Goal: Transaction & Acquisition: Purchase product/service

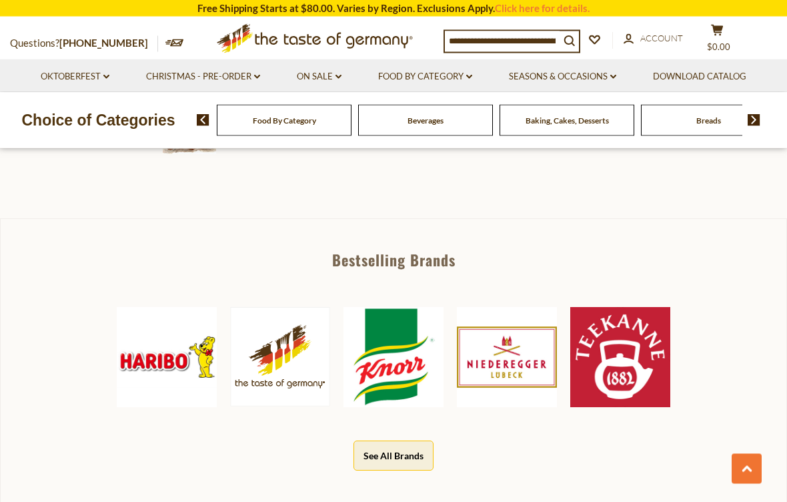
scroll to position [514, 0]
click at [397, 340] on img at bounding box center [394, 357] width 100 height 100
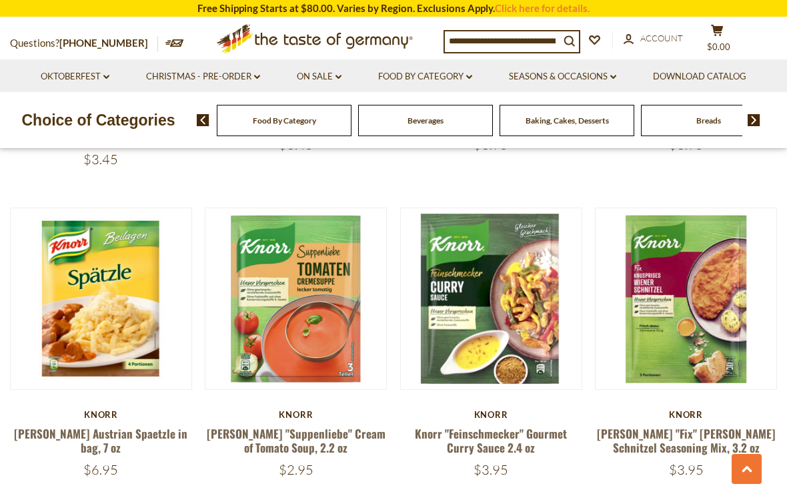
scroll to position [2636, 0]
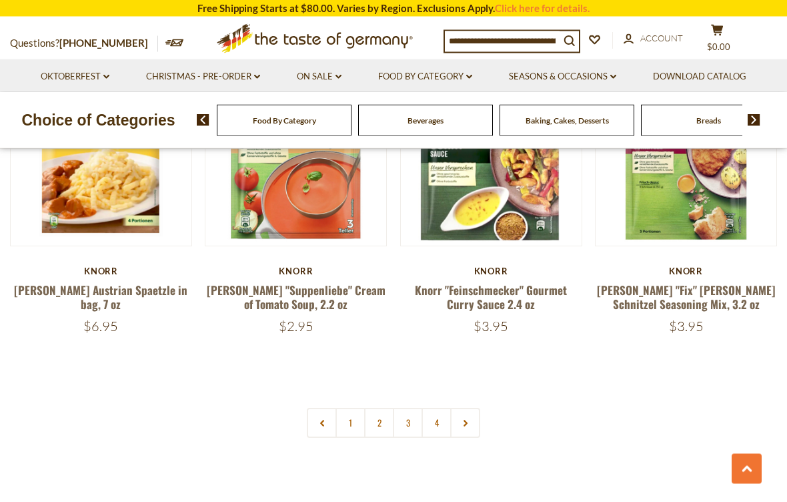
scroll to position [2778, 0]
click at [354, 407] on link "1" at bounding box center [351, 422] width 30 height 30
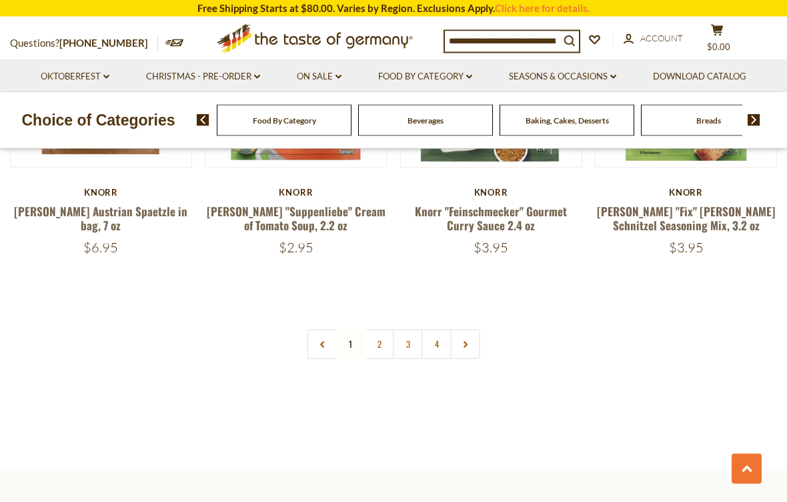
scroll to position [2859, 0]
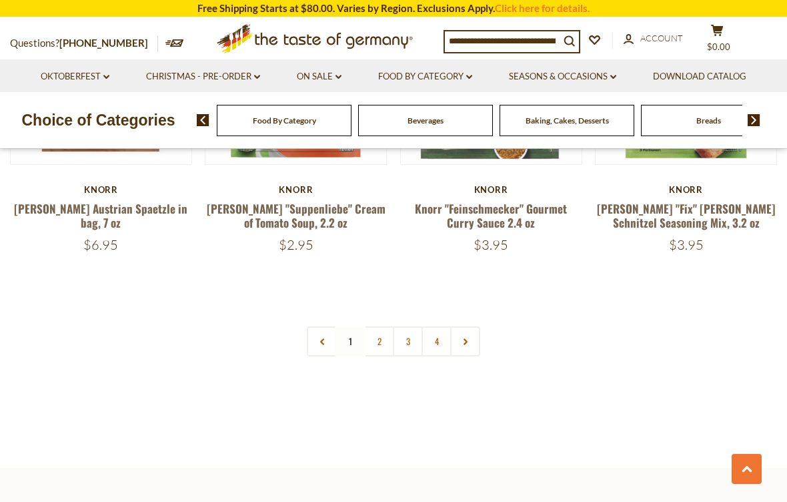
click at [381, 326] on link "2" at bounding box center [379, 341] width 30 height 30
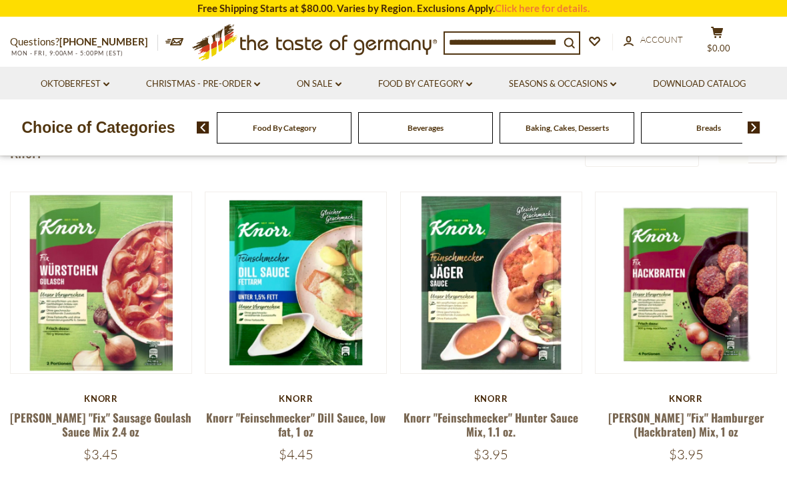
scroll to position [79, 0]
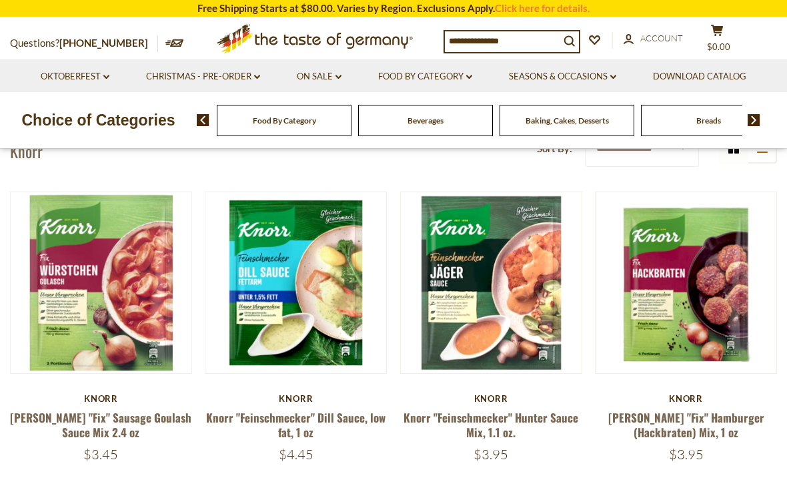
click at [690, 65] on button "Quick View" at bounding box center [686, 50] width 90 height 30
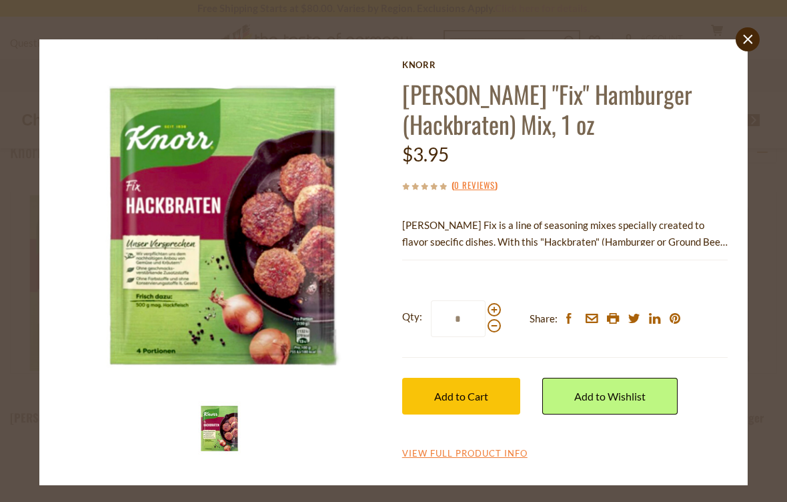
click at [725, 244] on p "Knorr Fix is a line of seasoning mixes specially created to flavor specific dis…" at bounding box center [565, 233] width 326 height 33
click at [728, 222] on div "Knorr Knorr "Fix" Hamburger (Hackbraten) Mix, 1 oz $3.95 ( 0 Reviews ) Knorr Fi…" at bounding box center [393, 262] width 689 height 406
click at [476, 456] on link "View Full Product Info" at bounding box center [464, 454] width 125 height 12
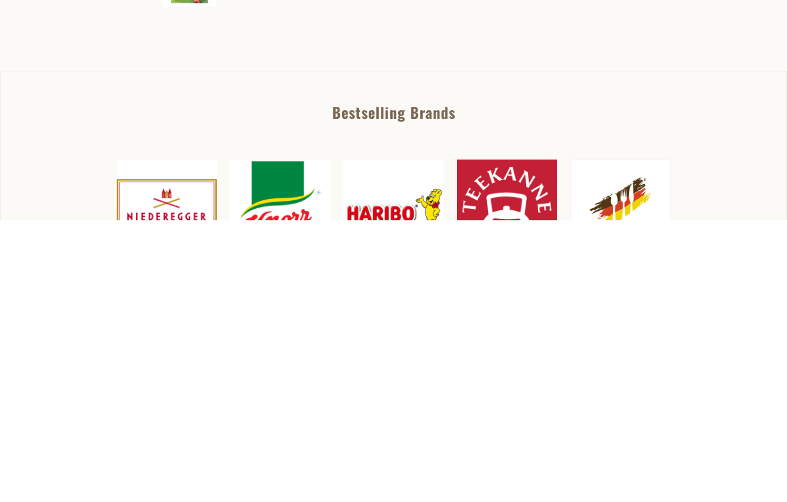
click at [428, 41] on link "Read More" at bounding box center [426, 39] width 45 height 13
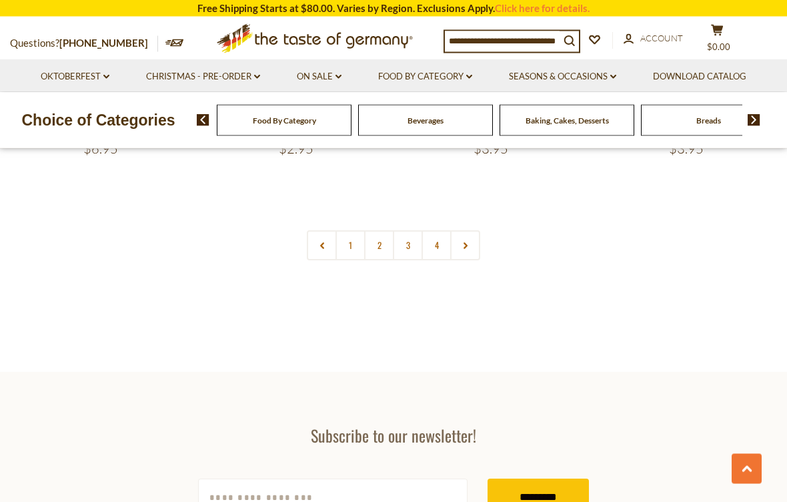
scroll to position [2935, 0]
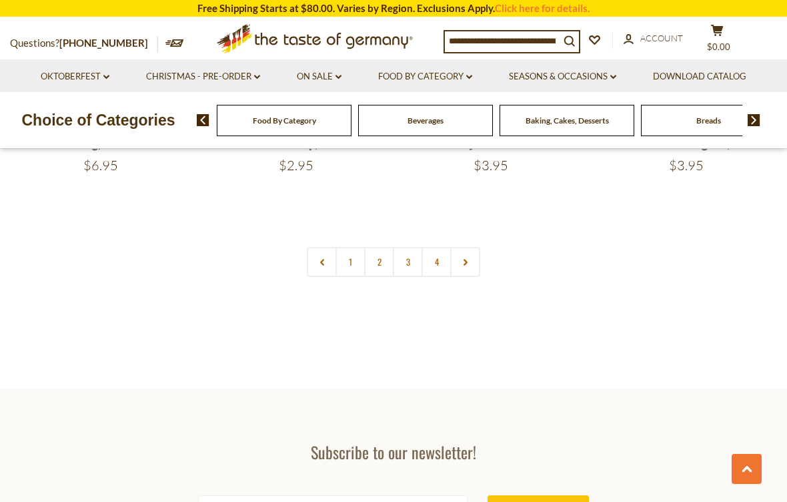
click at [378, 247] on link "2" at bounding box center [379, 262] width 30 height 30
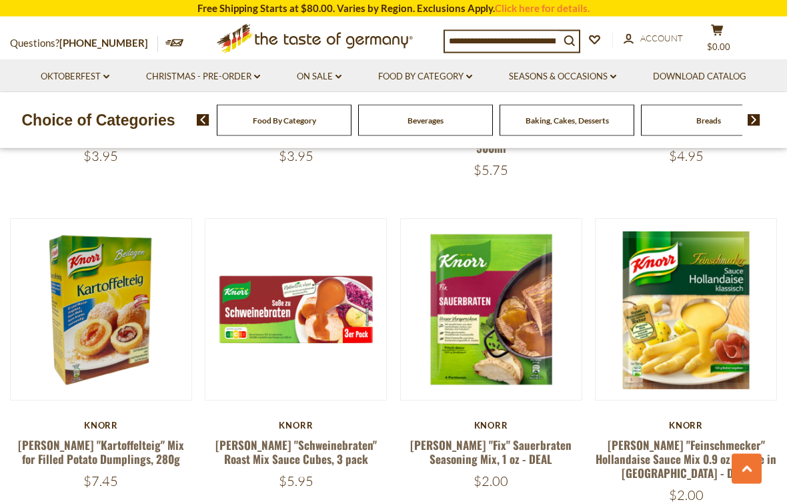
scroll to position [1970, 0]
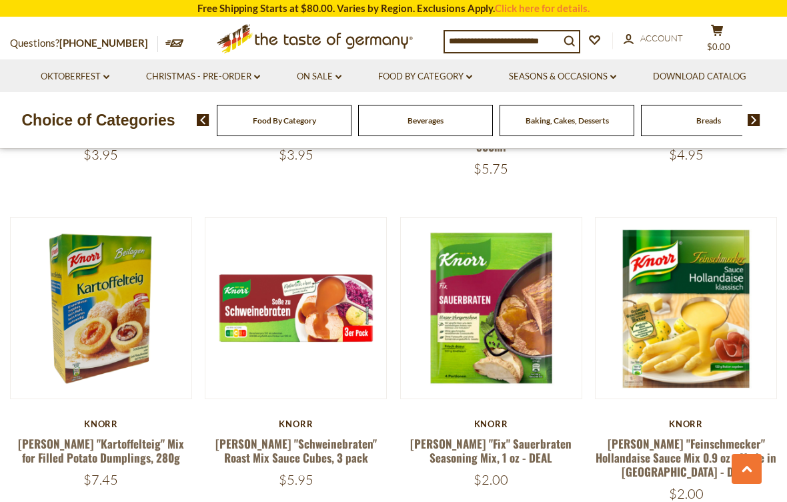
click at [771, 436] on h5 "[PERSON_NAME] "Feinschmecker" Hollandaise Sauce Mix 0.9 oz - Made in [GEOGRAPHI…" at bounding box center [686, 457] width 182 height 43
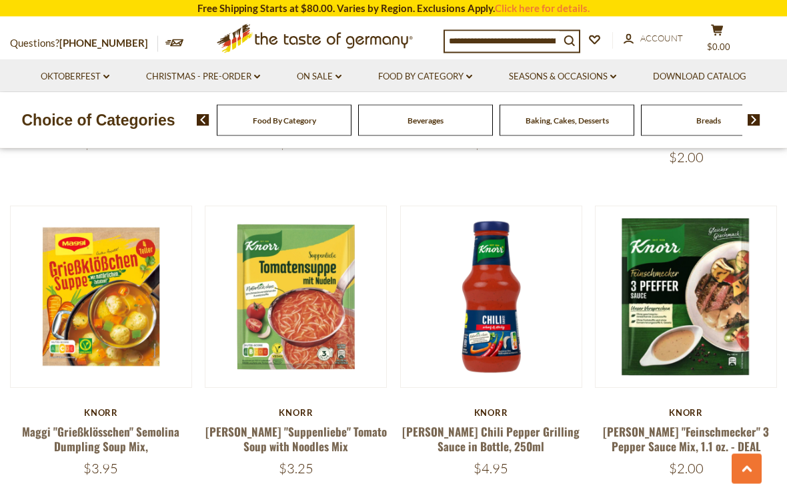
scroll to position [2632, 0]
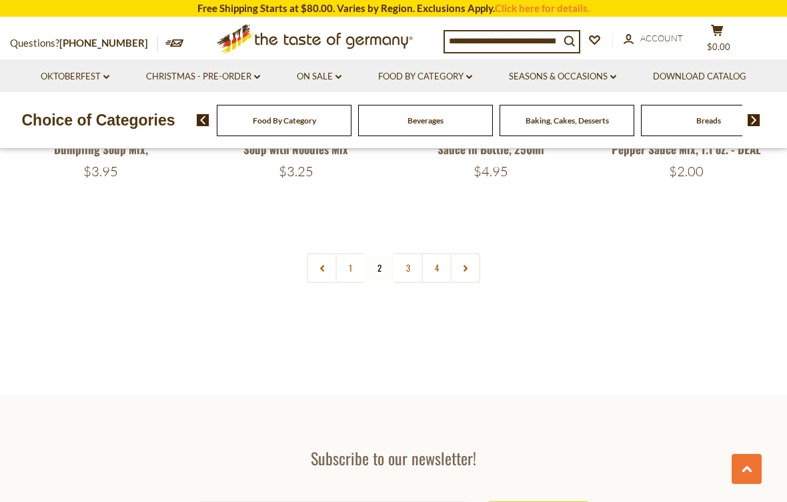
click at [413, 253] on link "3" at bounding box center [408, 268] width 30 height 30
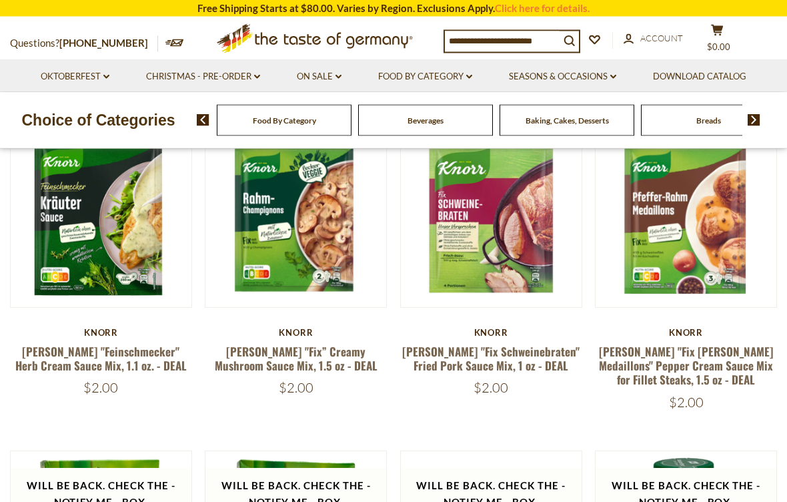
scroll to position [143, 0]
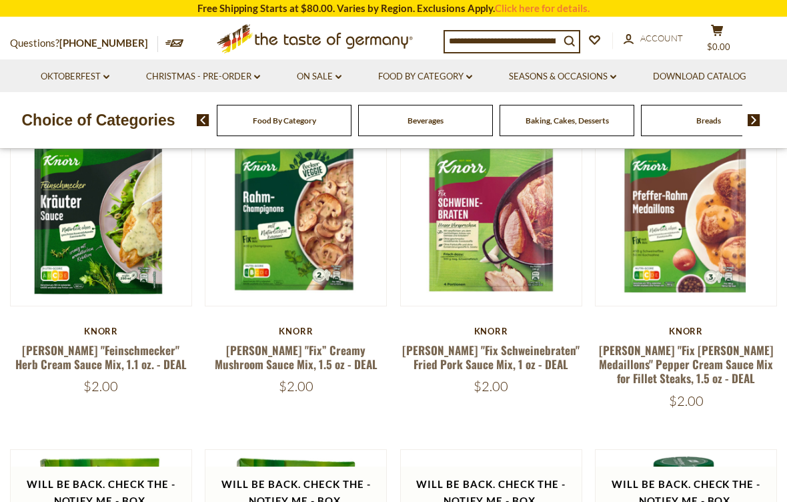
click at [775, 224] on img at bounding box center [686, 215] width 181 height 181
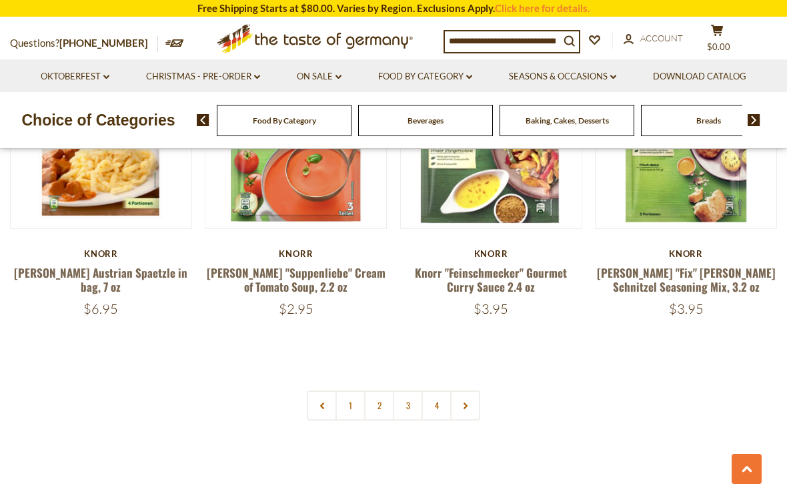
scroll to position [2778, 0]
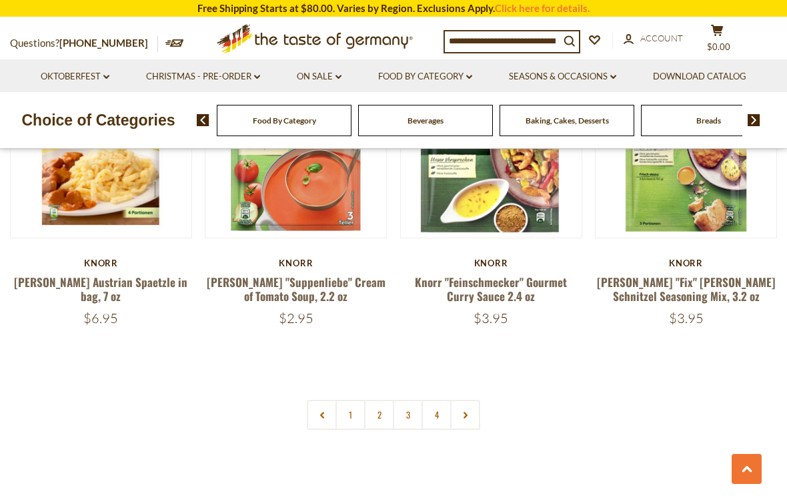
click at [411, 400] on link "3" at bounding box center [408, 415] width 30 height 30
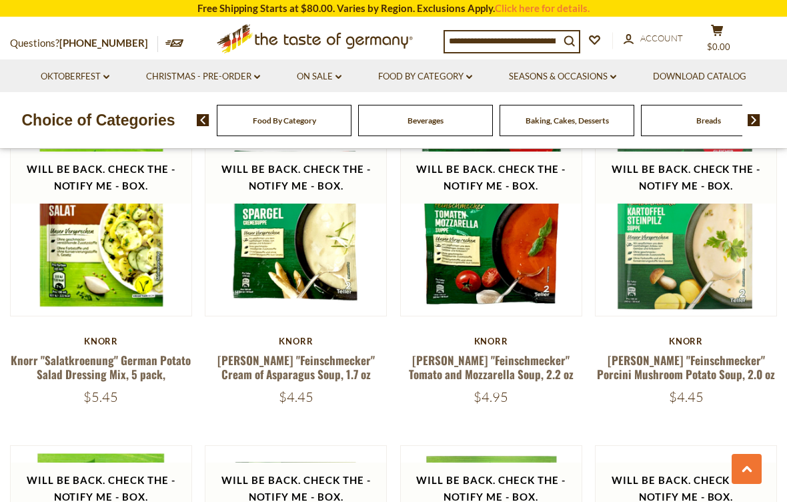
scroll to position [785, 0]
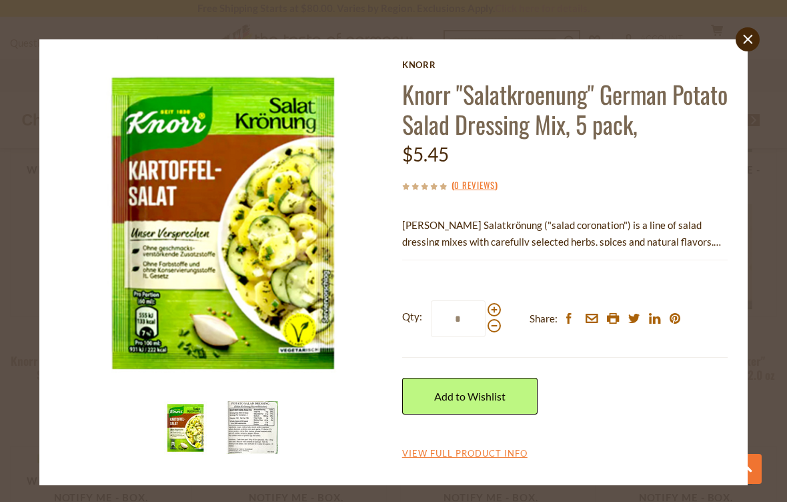
click at [745, 288] on div "close [PERSON_NAME] [PERSON_NAME] "Salatkroenung" German Potato Salad Dressing …" at bounding box center [393, 262] width 709 height 446
click at [467, 436] on div "[PERSON_NAME] [PERSON_NAME] "Salatkroenung" German Potato Salad Dressing Mix, 5…" at bounding box center [565, 260] width 326 height 402
click at [464, 456] on link "View Full Product Info" at bounding box center [464, 454] width 125 height 12
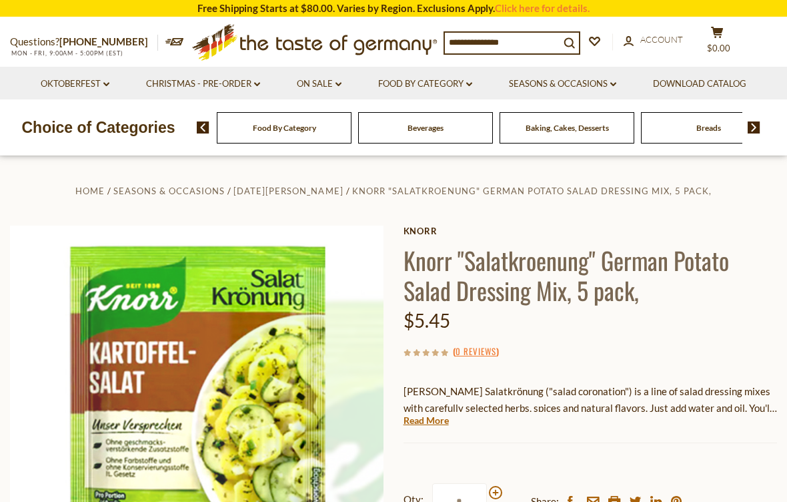
scroll to position [86, 0]
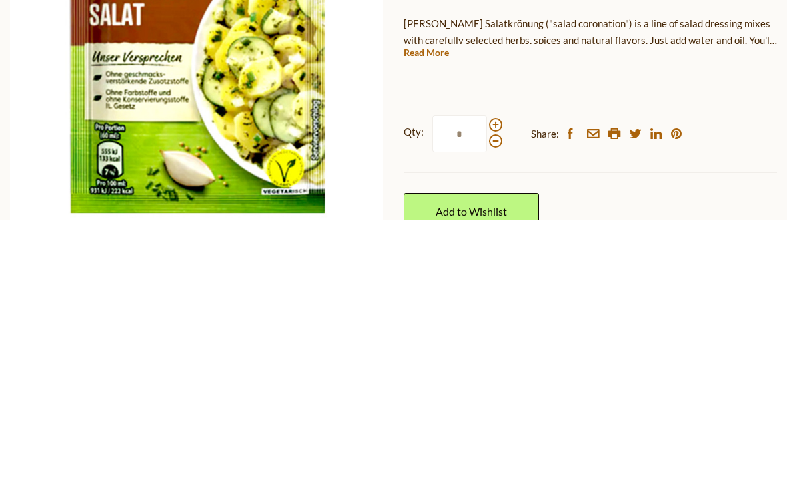
click at [423, 328] on link "Read More" at bounding box center [426, 334] width 45 height 13
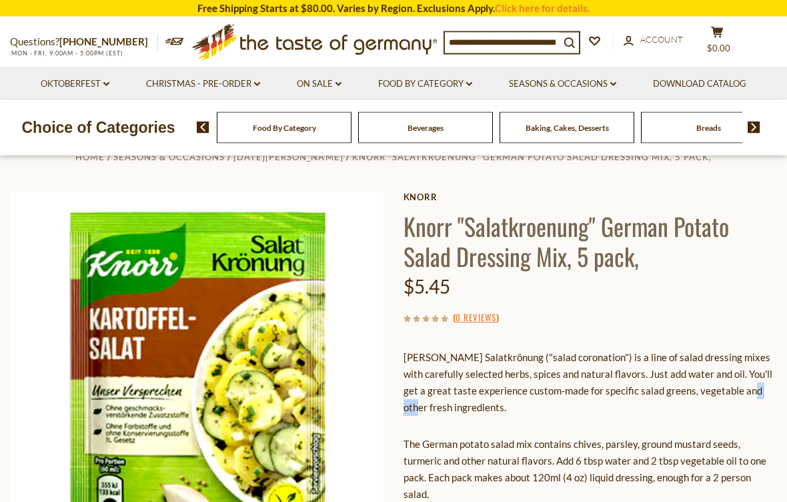
scroll to position [22, 0]
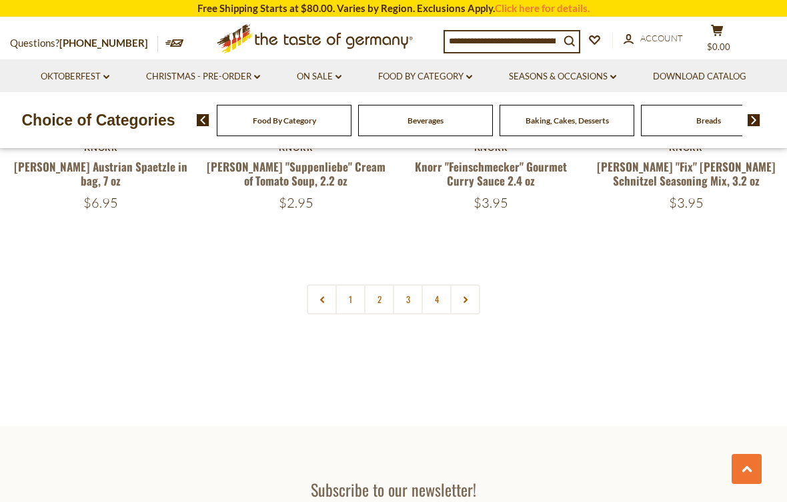
scroll to position [2894, 0]
click at [382, 284] on link "2" at bounding box center [379, 299] width 30 height 30
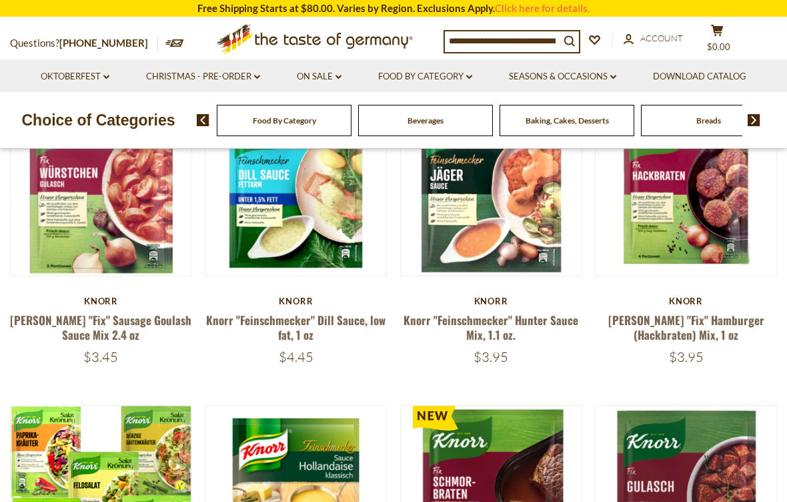
scroll to position [159, 0]
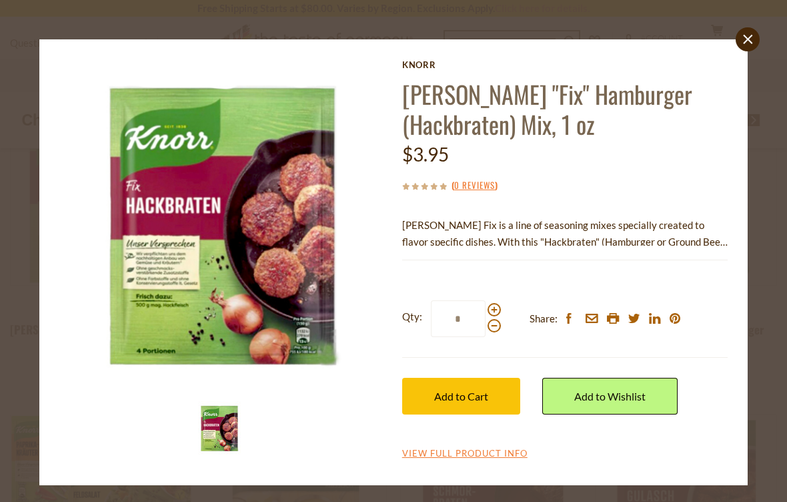
click at [475, 394] on span "Add to Cart" at bounding box center [461, 396] width 54 height 13
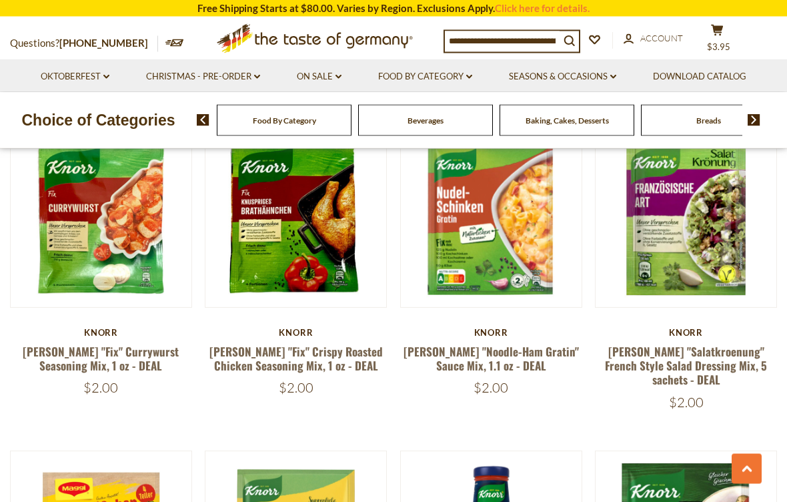
scroll to position [2421, 0]
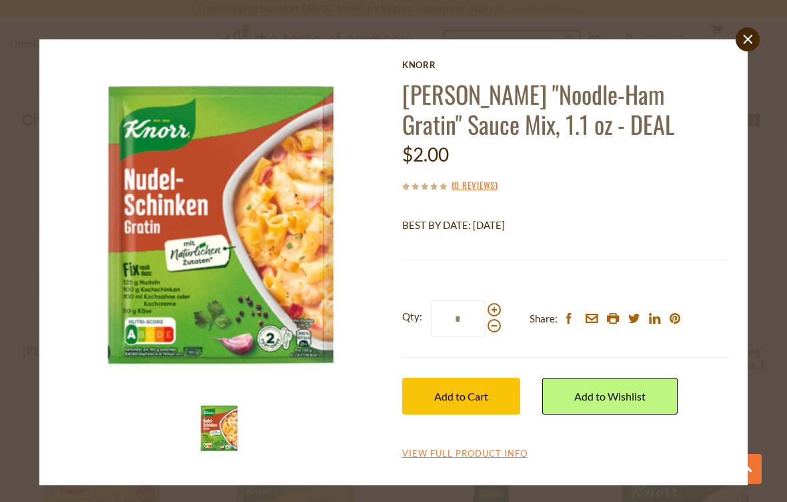
click at [486, 386] on button "Add to Cart" at bounding box center [461, 396] width 118 height 37
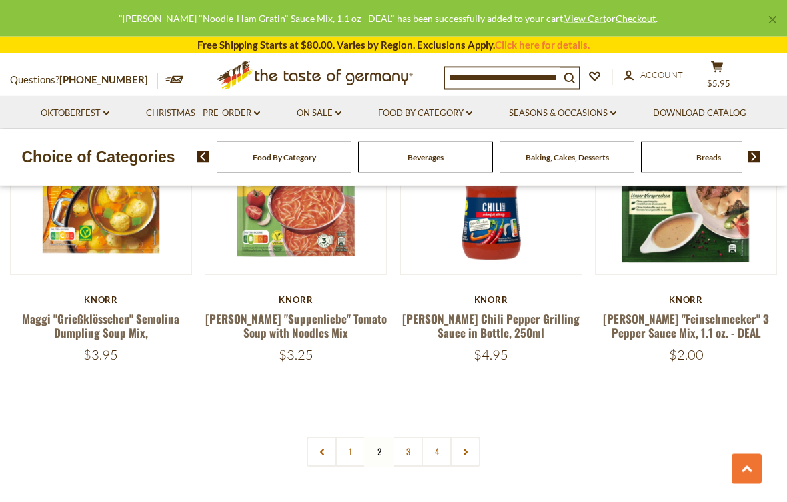
scroll to position [2778, 0]
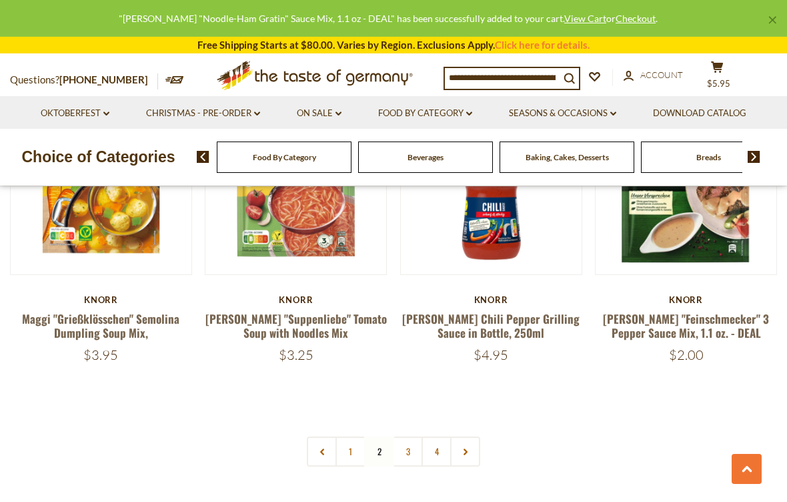
click at [410, 436] on link "3" at bounding box center [408, 451] width 30 height 30
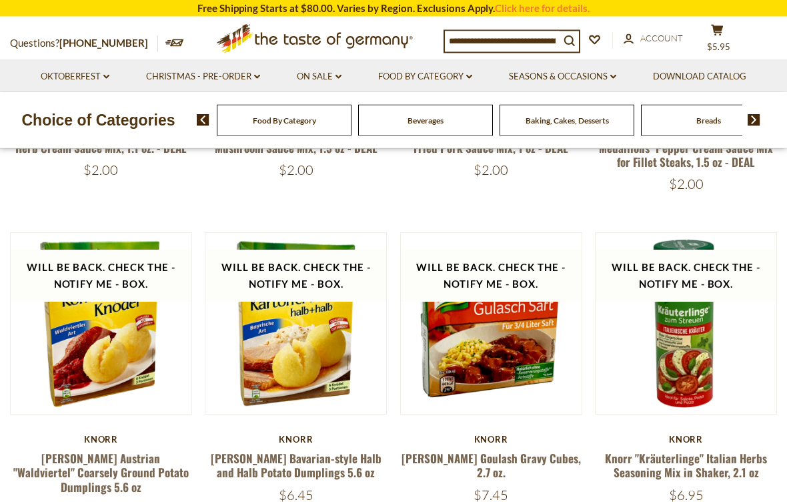
scroll to position [392, 0]
click at [711, 105] on button "Quick View" at bounding box center [686, 90] width 90 height 30
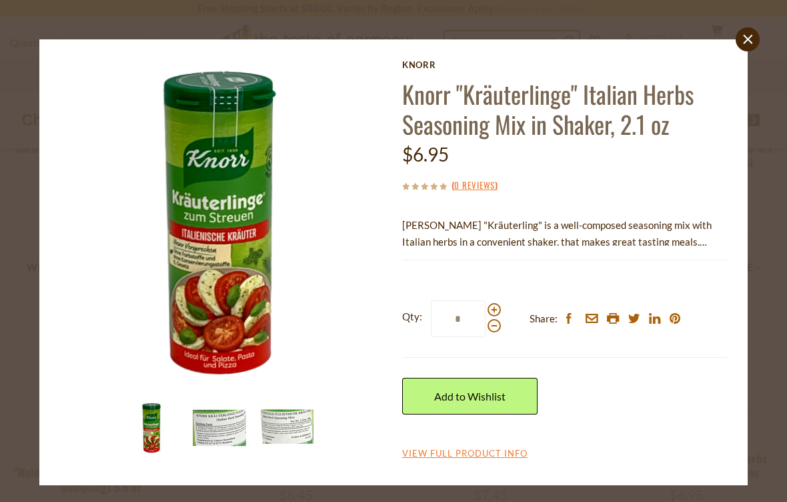
click at [748, 47] on link "close" at bounding box center [748, 39] width 24 height 24
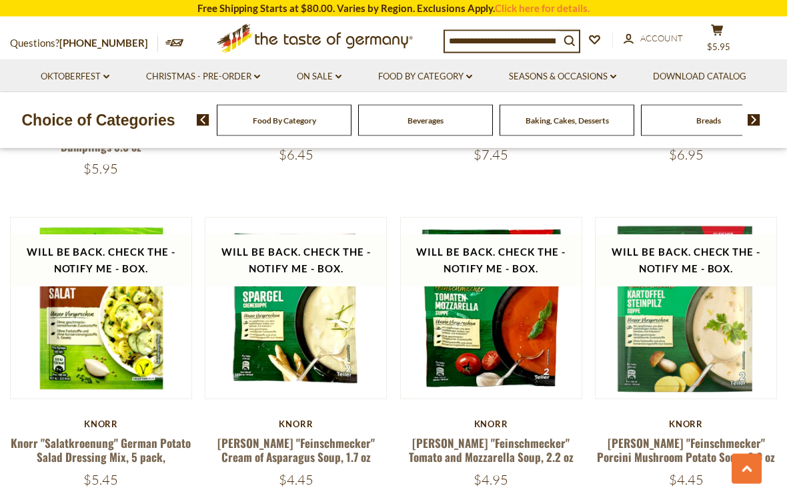
scroll to position [733, 0]
click at [113, 90] on button "Quick View" at bounding box center [101, 75] width 90 height 30
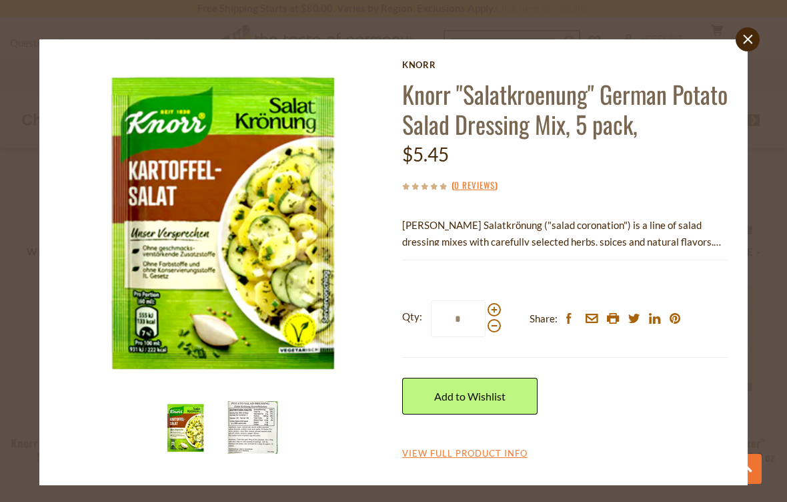
click at [747, 39] on icon at bounding box center [747, 39] width 9 height 9
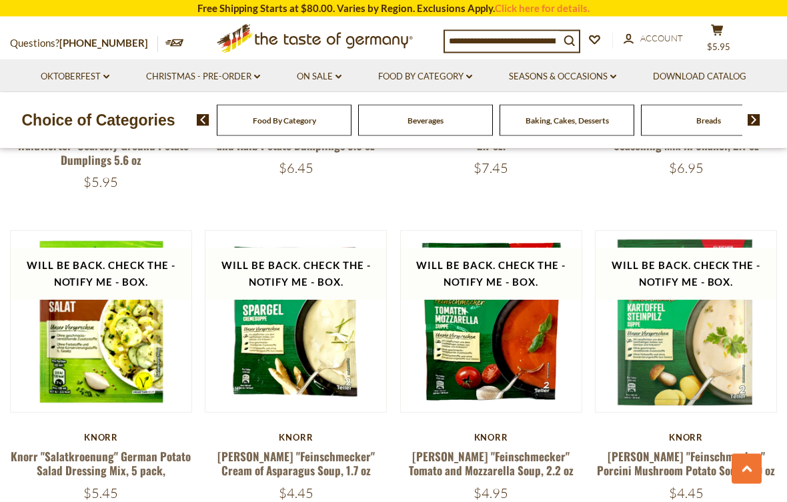
scroll to position [725, 0]
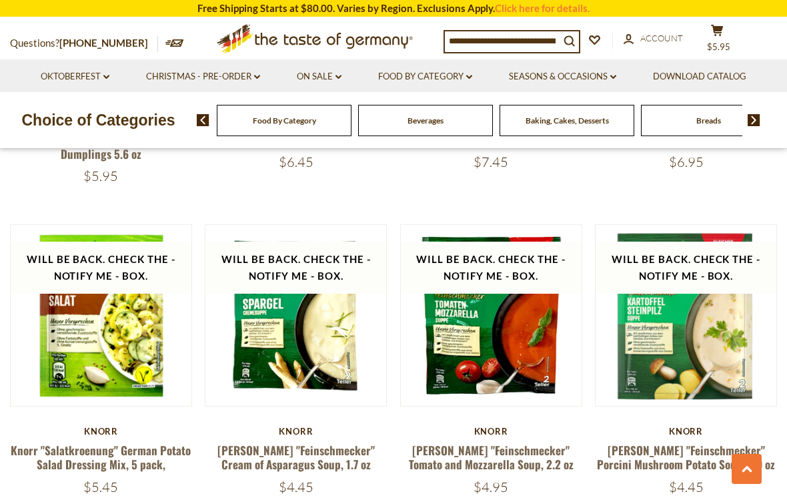
click at [105, 97] on button "Quick View" at bounding box center [101, 82] width 90 height 30
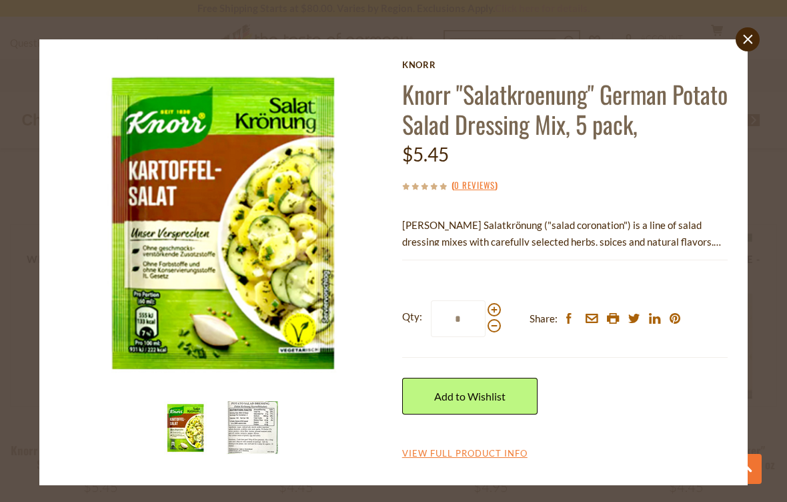
click at [489, 393] on link "Add to Wishlist" at bounding box center [469, 396] width 135 height 37
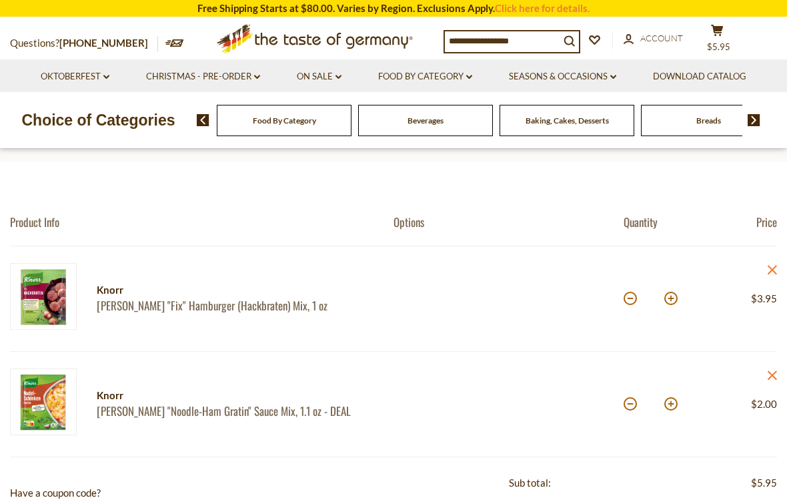
scroll to position [68, 0]
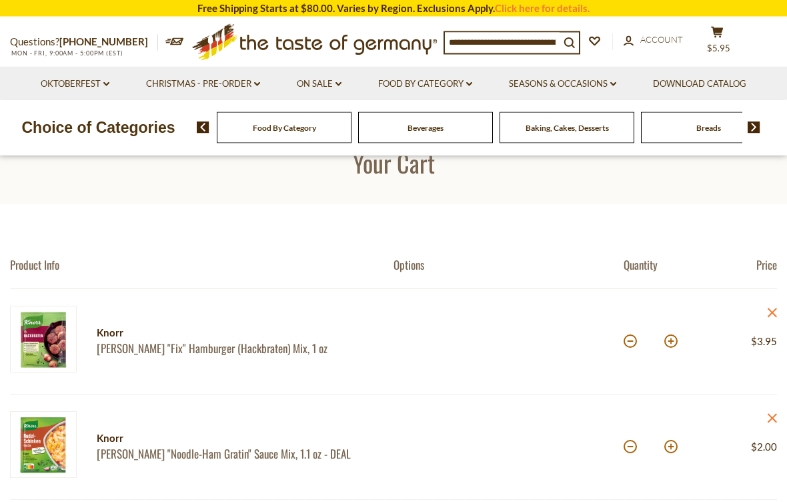
scroll to position [0, 0]
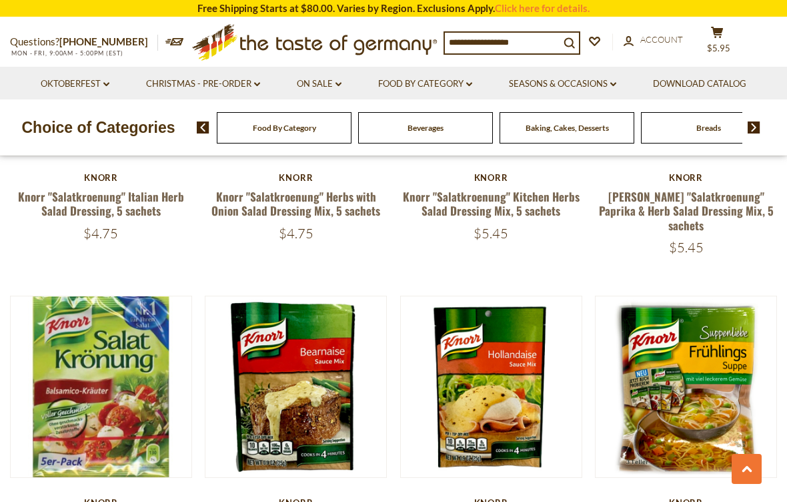
click at [701, 166] on article "Quick View [PERSON_NAME] [PERSON_NAME] "Salatkroenung" [PERSON_NAME] & Herb Sal…" at bounding box center [686, 113] width 182 height 285
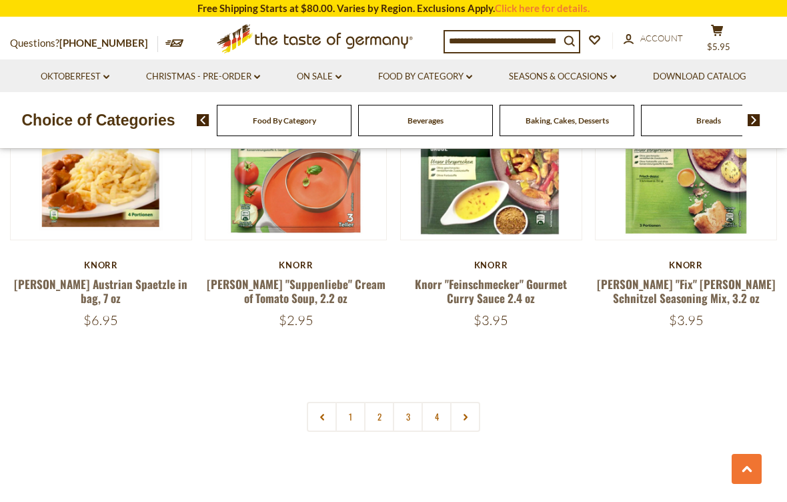
scroll to position [2789, 0]
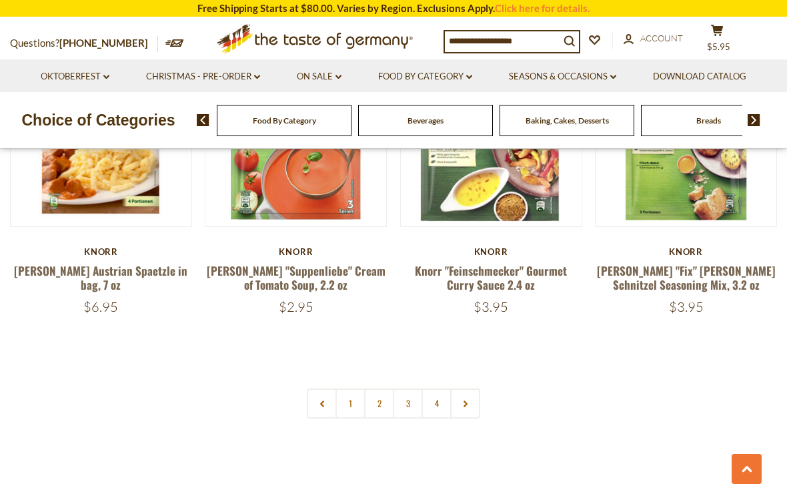
click at [379, 388] on link "2" at bounding box center [379, 403] width 30 height 30
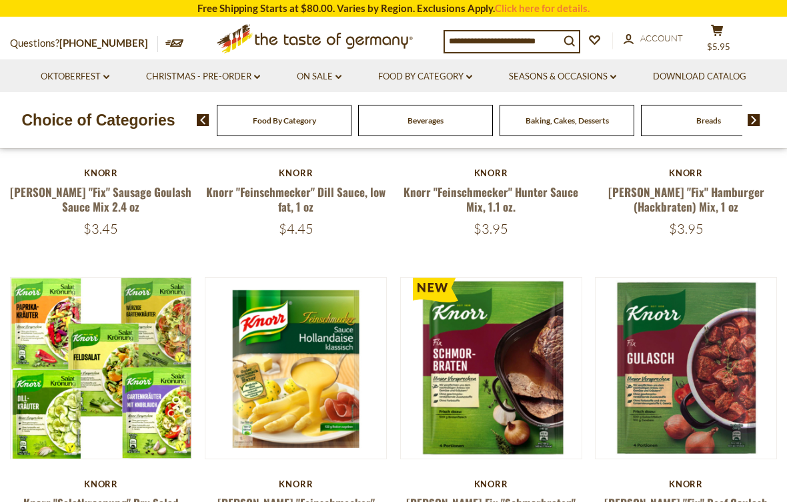
scroll to position [202, 0]
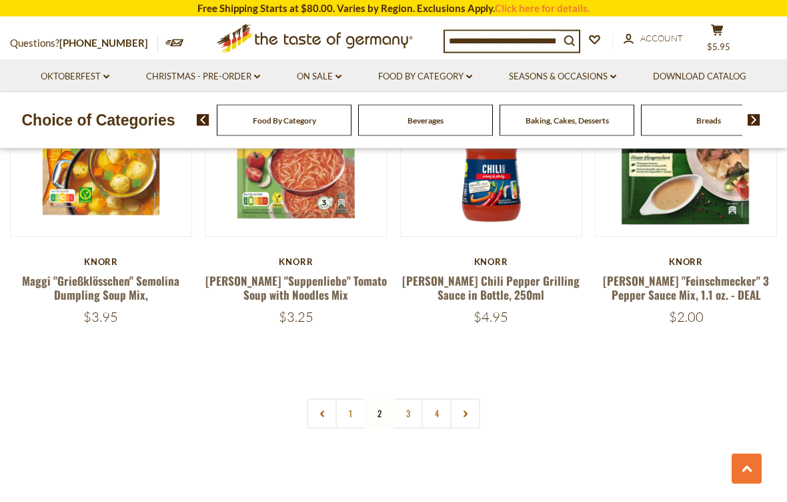
scroll to position [2779, 0]
click at [404, 398] on link "3" at bounding box center [408, 413] width 30 height 30
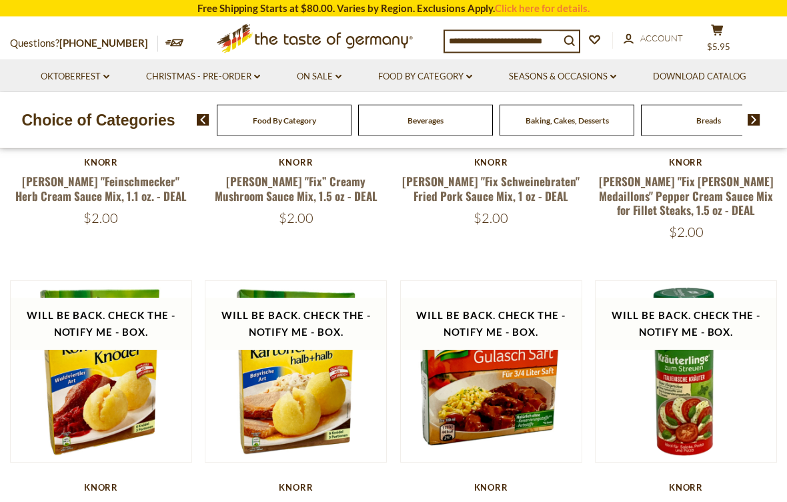
scroll to position [318, 0]
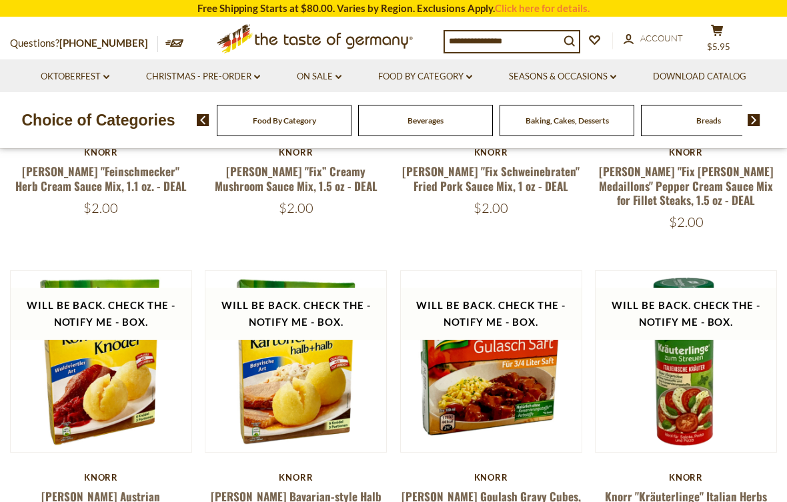
click at [710, 143] on button "Quick View" at bounding box center [686, 128] width 90 height 30
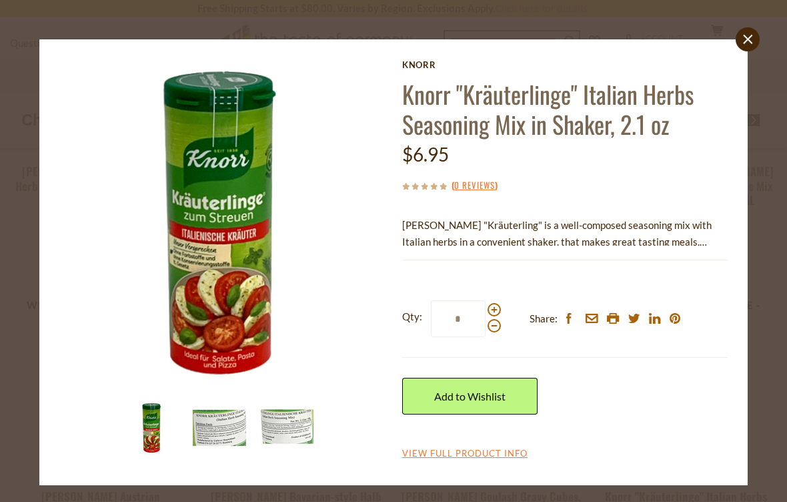
click at [751, 42] on icon at bounding box center [747, 39] width 9 height 9
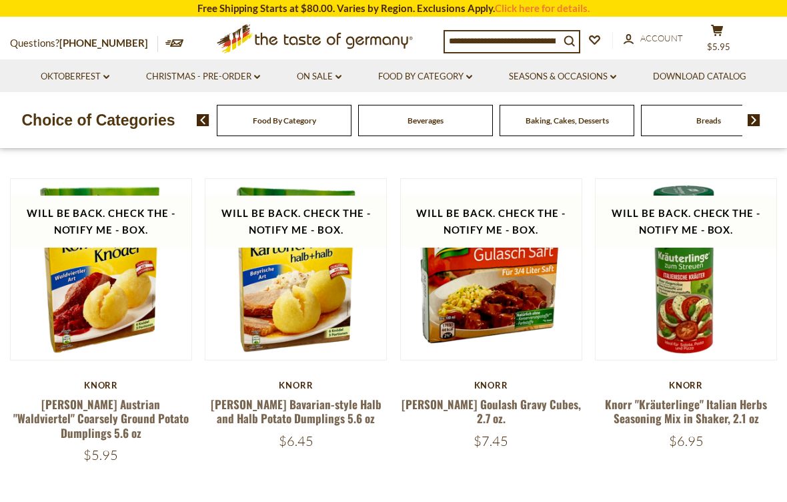
scroll to position [410, 0]
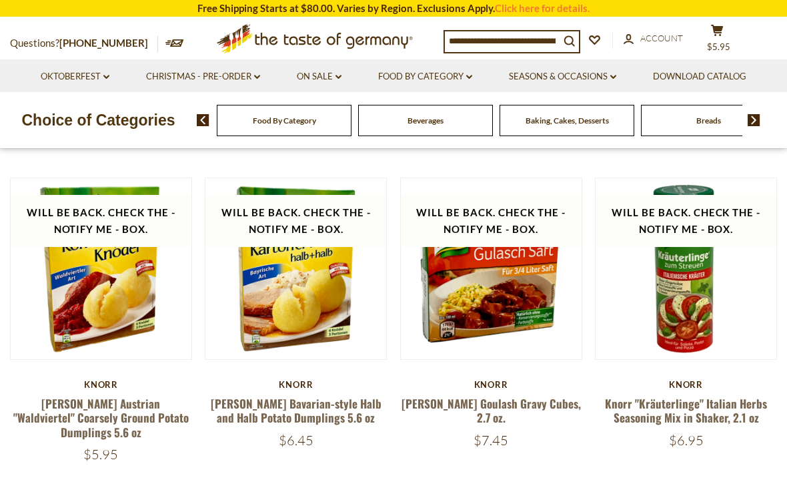
click at [713, 406] on link "Knorr "Kräuterlinge" Italian Herbs Seasoning Mix in Shaker, 2.1 oz" at bounding box center [686, 410] width 162 height 31
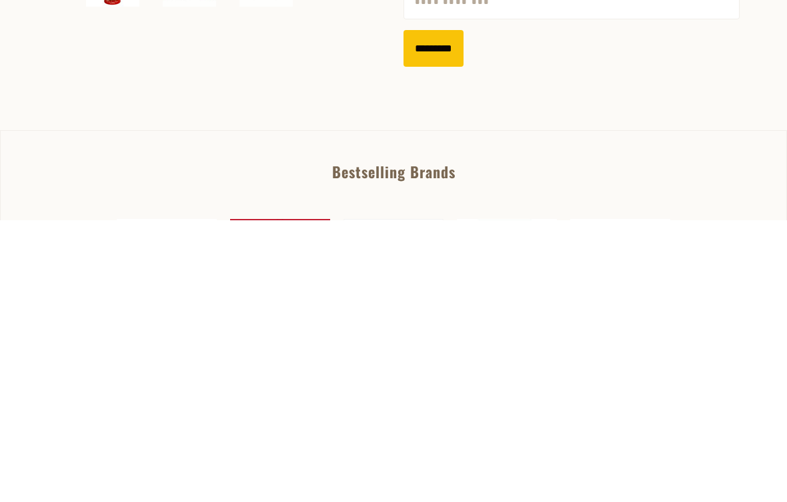
click at [490, 197] on link "Add to Wishlist" at bounding box center [471, 198] width 135 height 37
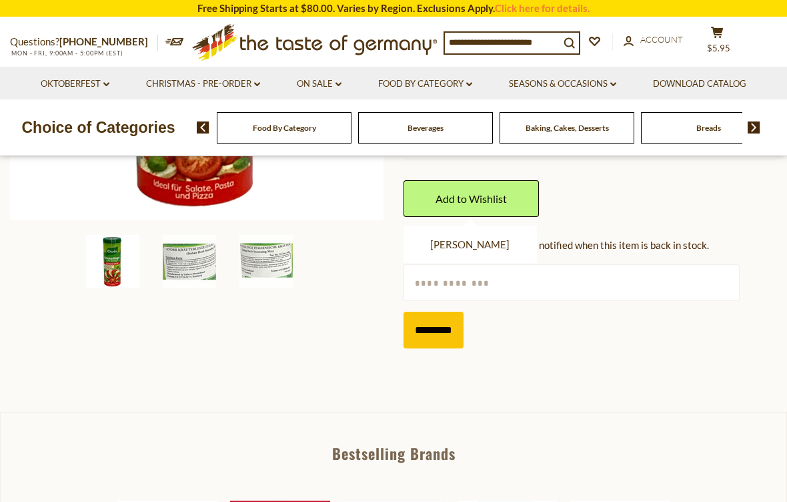
click at [439, 332] on input "*********" at bounding box center [434, 330] width 60 height 37
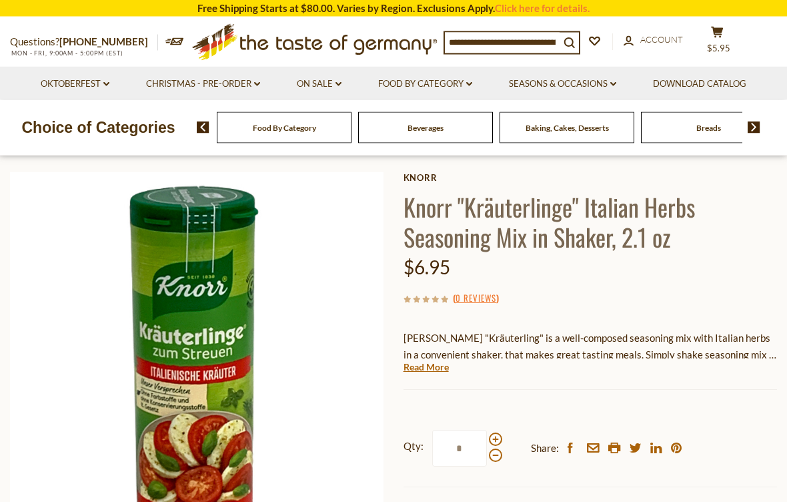
scroll to position [0, 0]
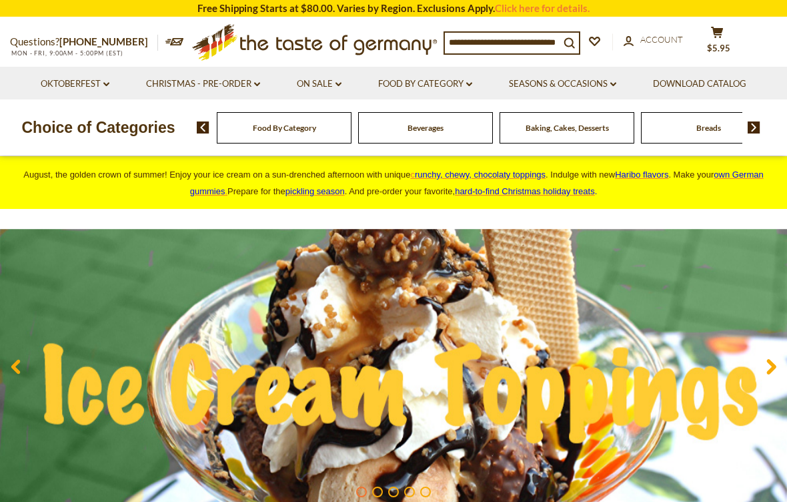
click at [731, 43] on span "$5.95" at bounding box center [718, 48] width 23 height 11
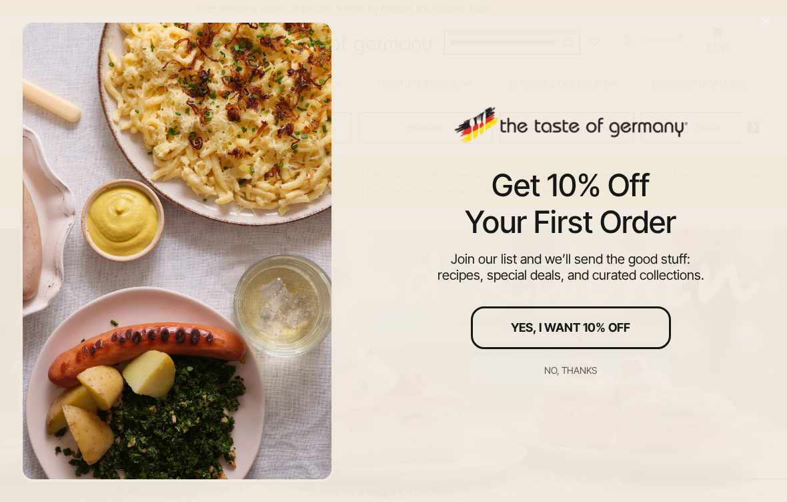
click at [580, 374] on div "No, thanks" at bounding box center [570, 370] width 53 height 9
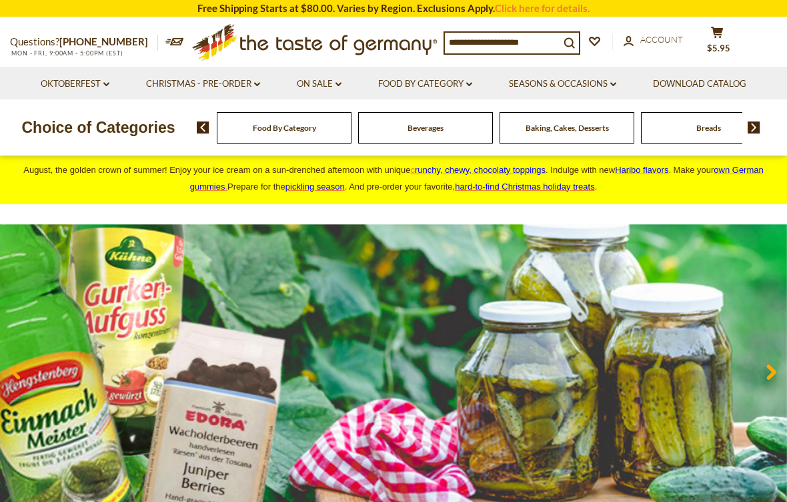
click at [747, 31] on div "Compare Compare up to 4 items: Clear Selection Compare search_icon search_icon …" at bounding box center [609, 42] width 330 height 33
click at [716, 43] on span "$5.95" at bounding box center [718, 48] width 23 height 11
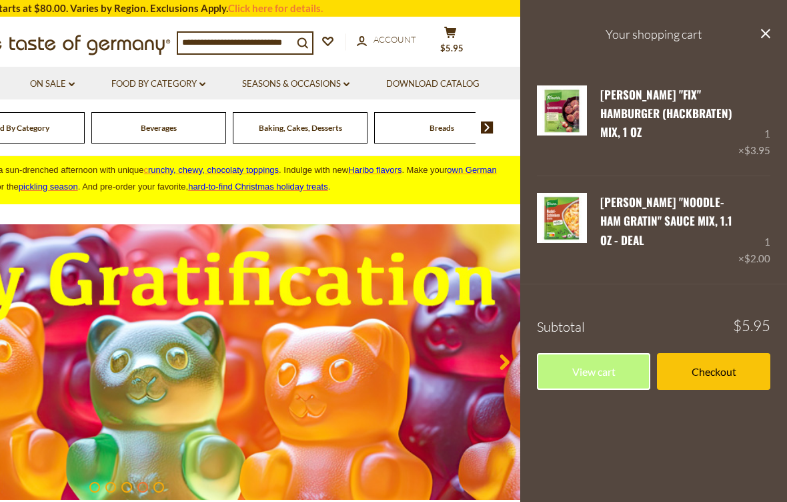
click at [769, 29] on icon "close" at bounding box center [766, 34] width 10 height 10
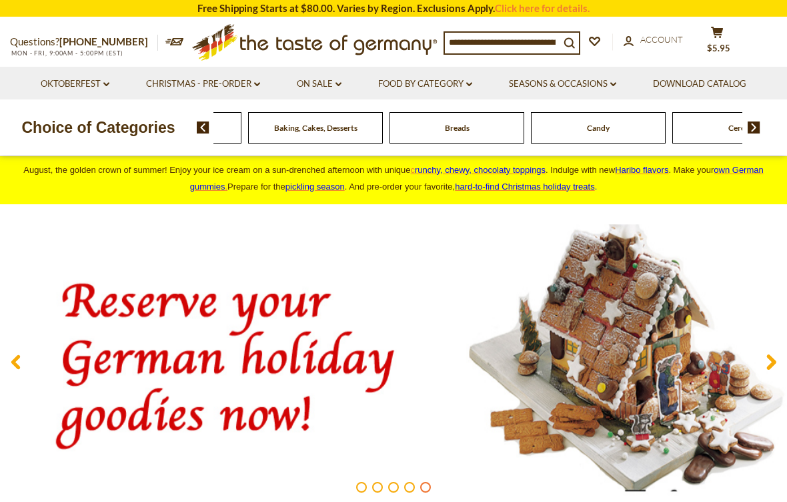
click at [100, 128] on div "Beverages" at bounding box center [32, 127] width 135 height 31
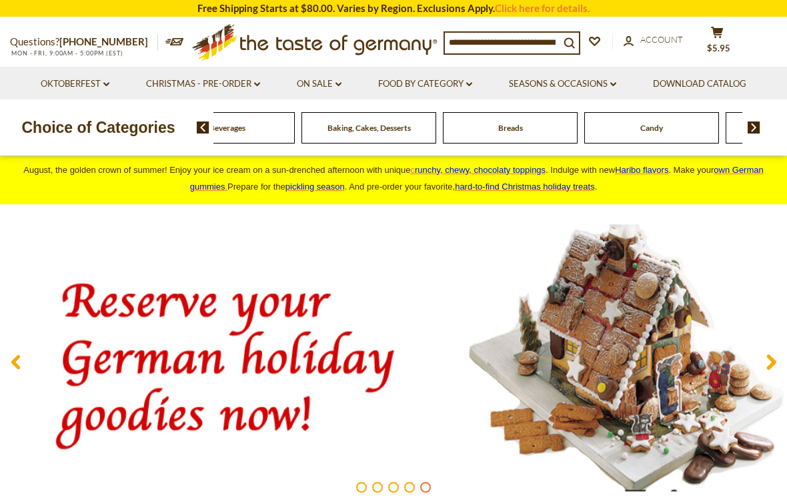
click at [470, 35] on input at bounding box center [502, 42] width 115 height 19
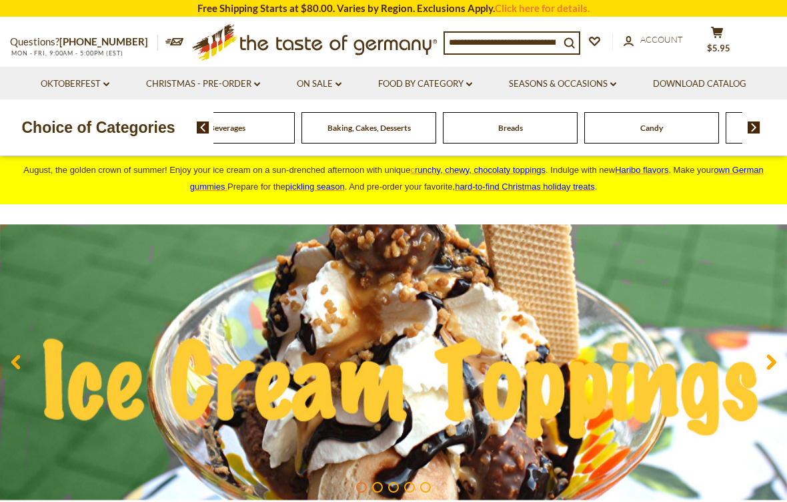
click at [573, 37] on icon "search_icon" at bounding box center [569, 42] width 11 height 11
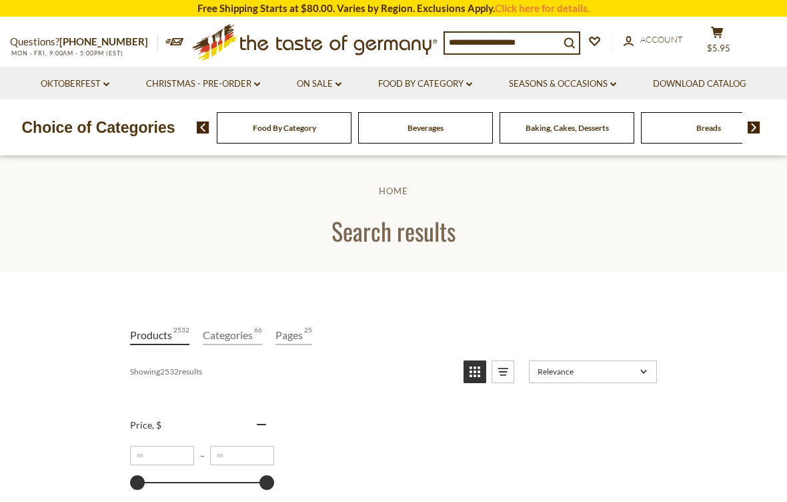
click at [573, 212] on header "Home Search results" at bounding box center [393, 213] width 787 height 117
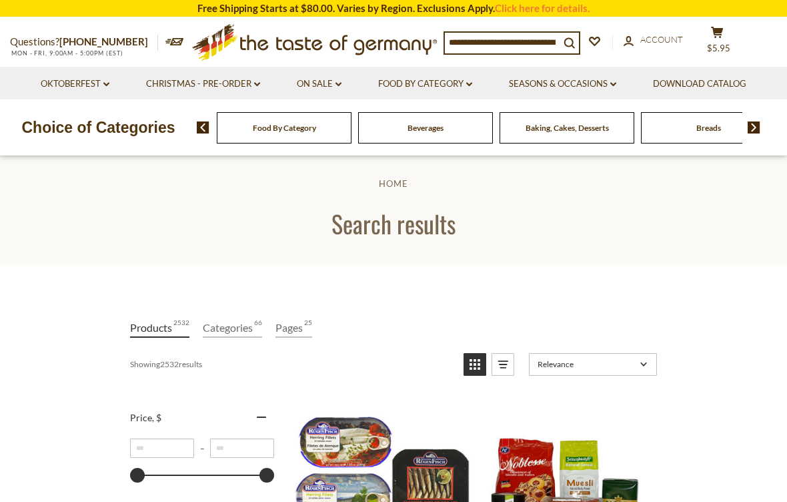
click at [574, 39] on icon "submit" at bounding box center [570, 42] width 11 height 11
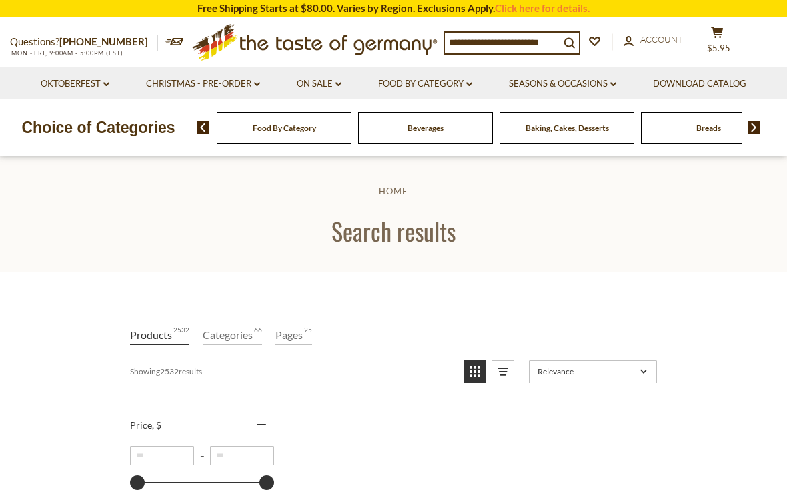
click at [466, 44] on input at bounding box center [502, 42] width 115 height 19
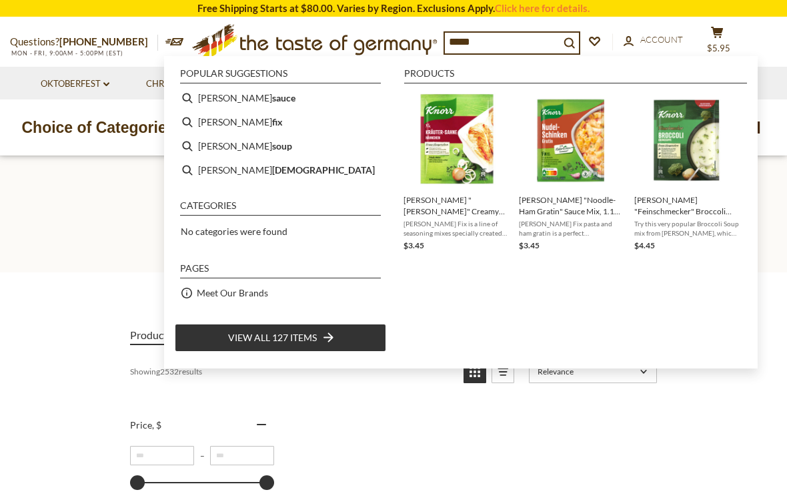
click at [272, 99] on b "sauce" at bounding box center [283, 97] width 23 height 15
type input "**********"
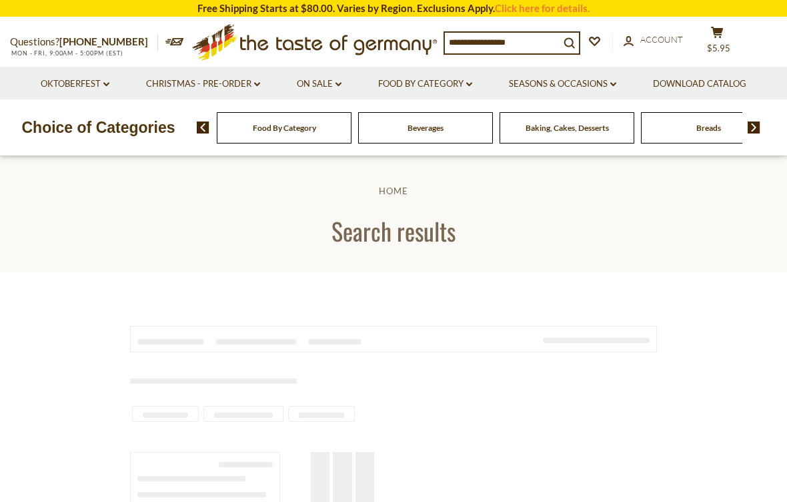
type input "**********"
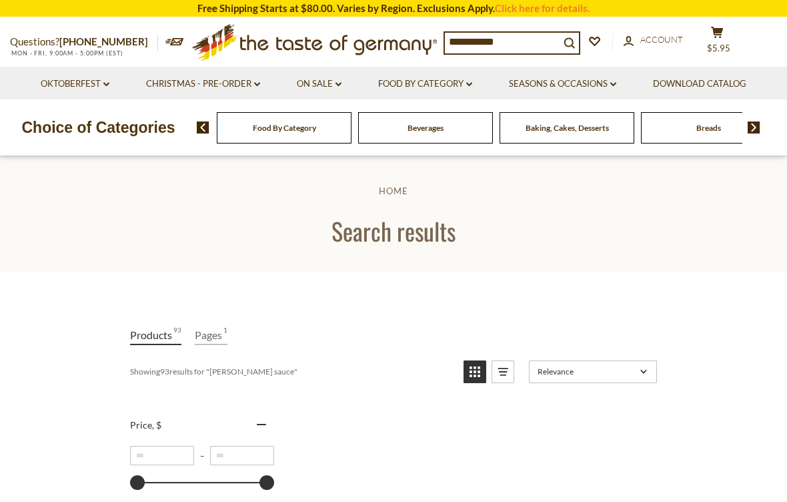
click at [755, 125] on img at bounding box center [754, 127] width 13 height 12
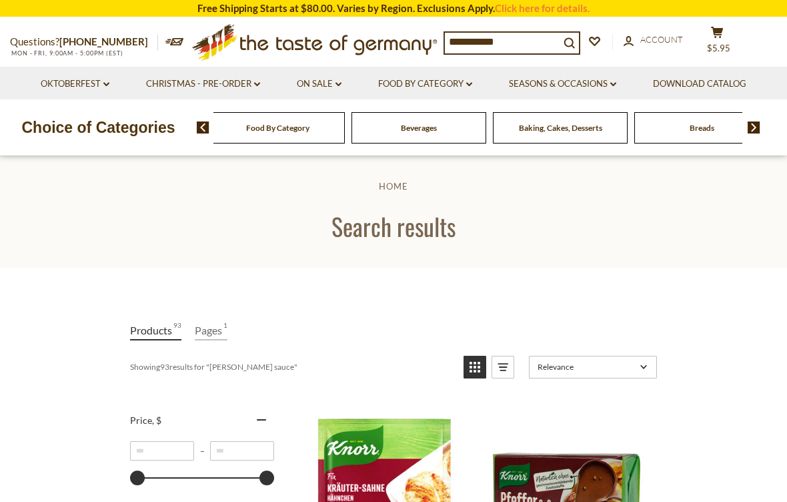
scroll to position [5, 0]
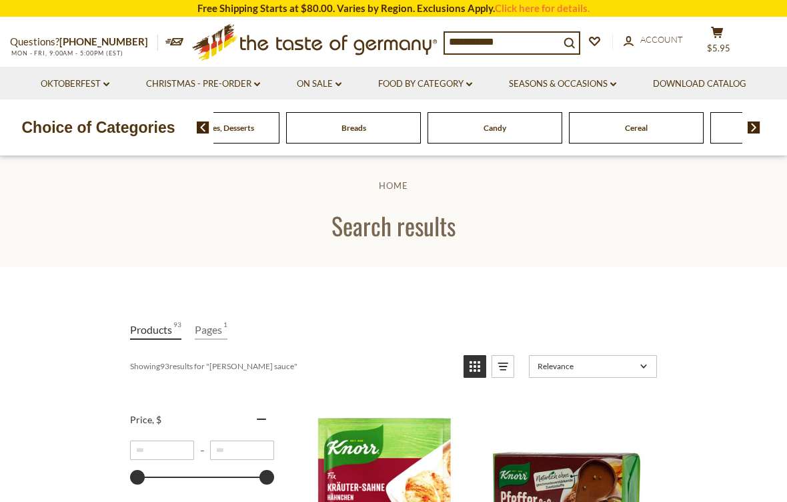
click at [208, 122] on img at bounding box center [203, 127] width 13 height 12
click at [202, 121] on img at bounding box center [203, 127] width 13 height 12
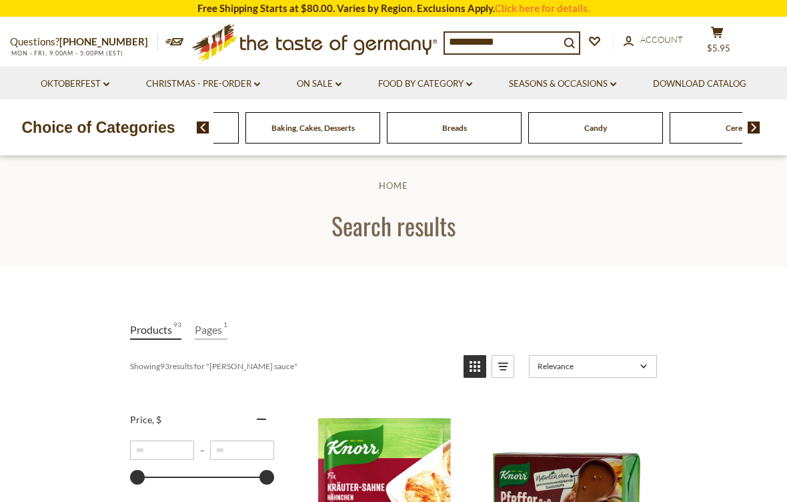
click at [97, 131] on div "Beverages" at bounding box center [30, 127] width 135 height 31
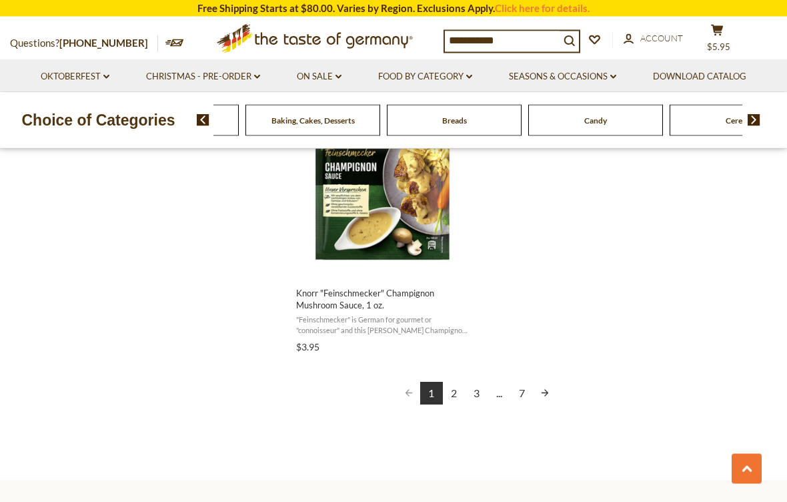
scroll to position [2438, 0]
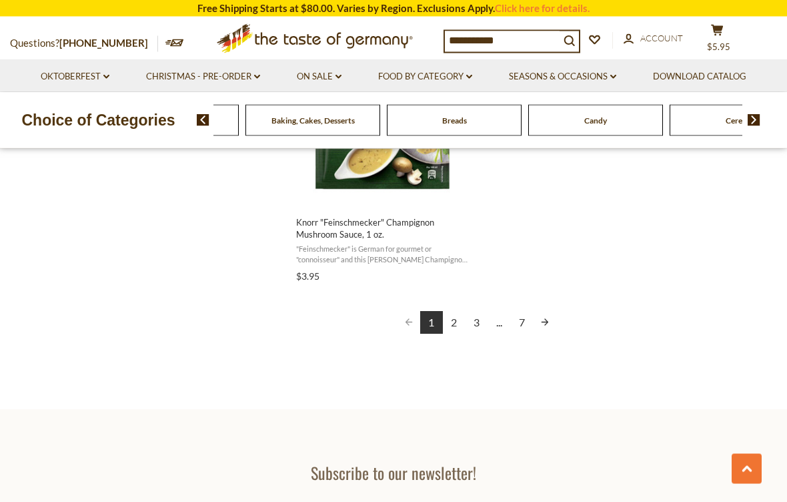
click at [456, 321] on link "2" at bounding box center [454, 323] width 23 height 23
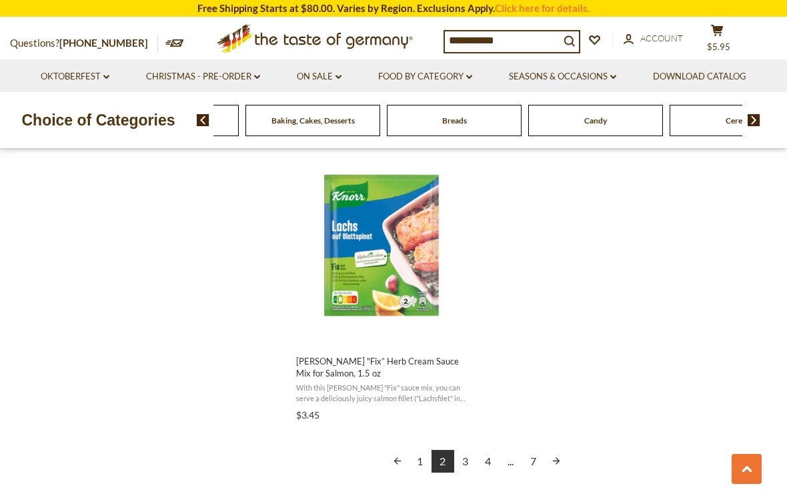
scroll to position [2302, 0]
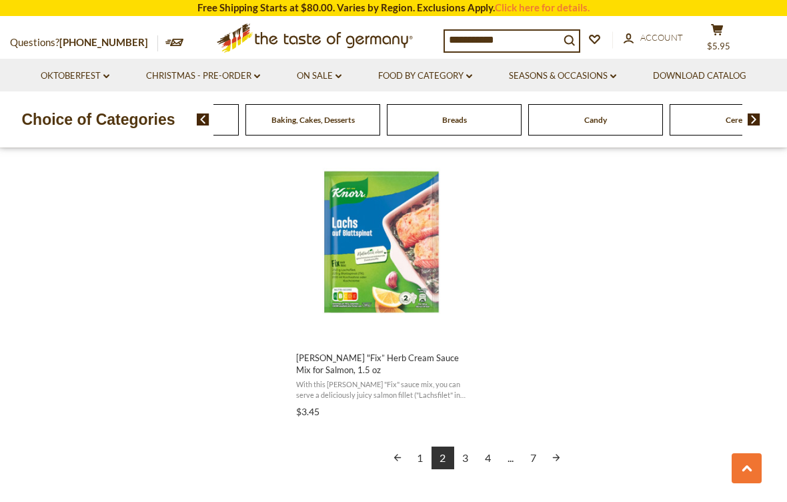
click at [464, 452] on link "3" at bounding box center [465, 458] width 23 height 23
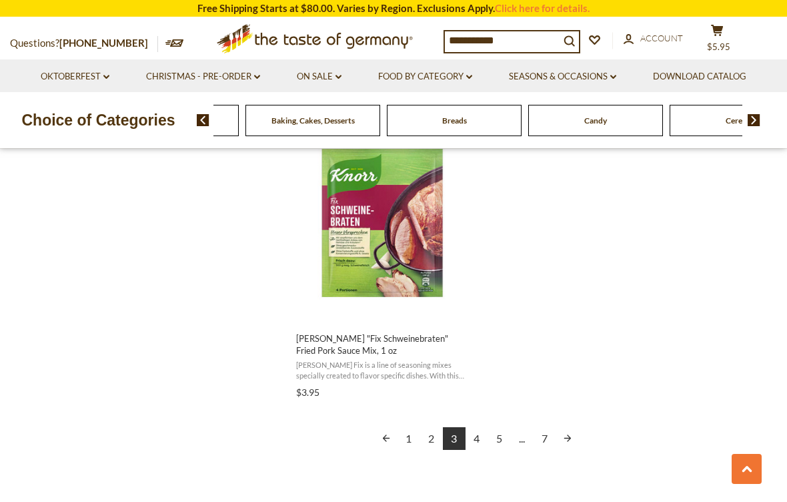
scroll to position [2339, 0]
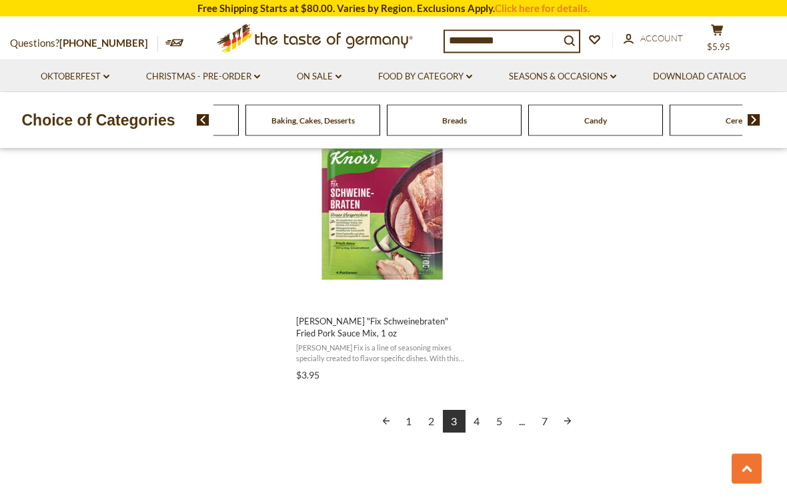
click at [479, 414] on link "4" at bounding box center [477, 421] width 23 height 23
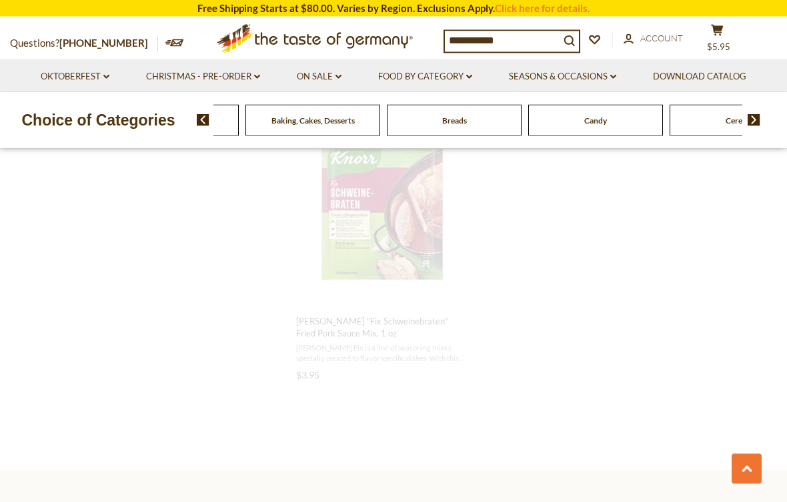
scroll to position [834, 0]
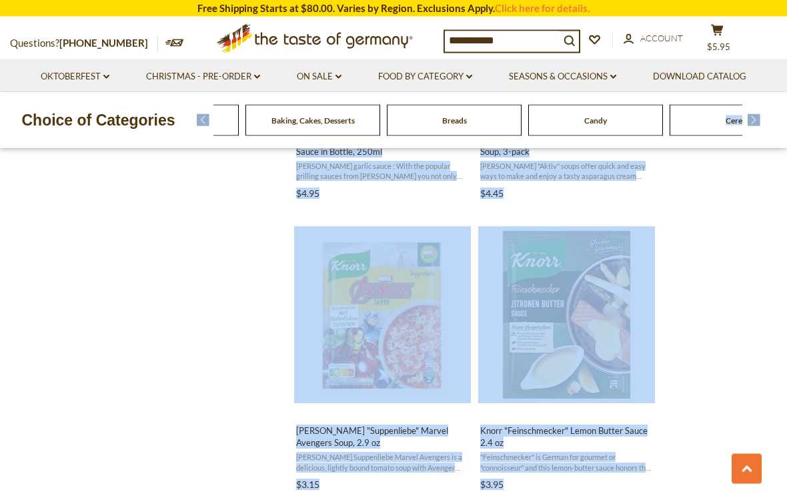
scroll to position [1357, 0]
click at [712, 187] on section "Products 93 Pages 1 Showing 93 results for " knorr sauce " Relevance Relevance …" at bounding box center [393, 203] width 787 height 2575
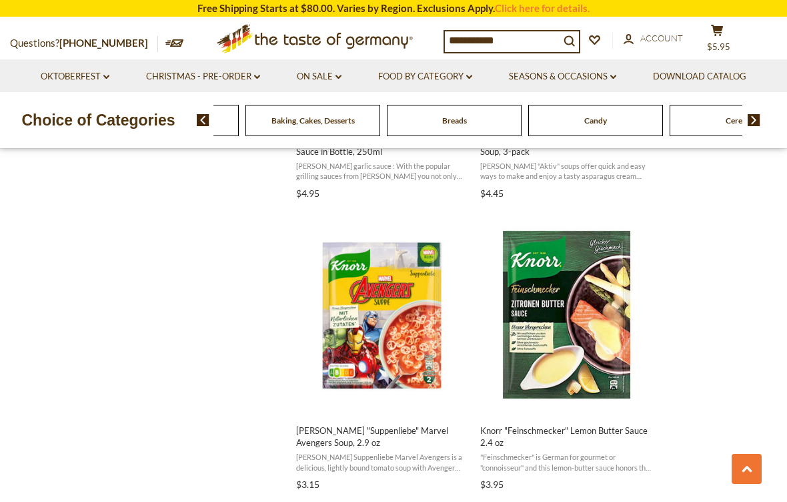
click at [579, 342] on img "Knorr" at bounding box center [566, 314] width 177 height 177
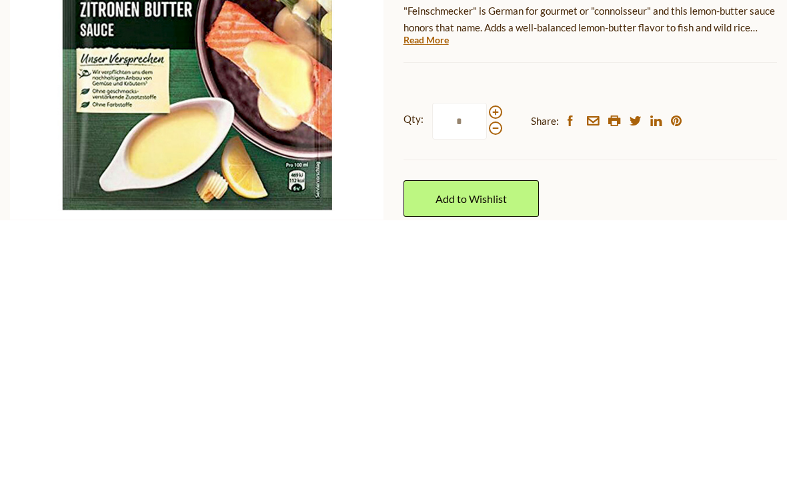
scroll to position [380, 0]
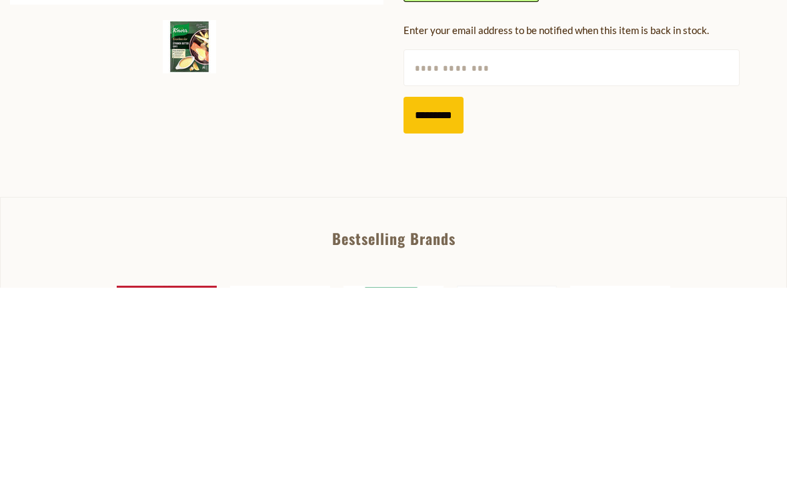
click at [440, 47] on link "Read More" at bounding box center [426, 39] width 45 height 13
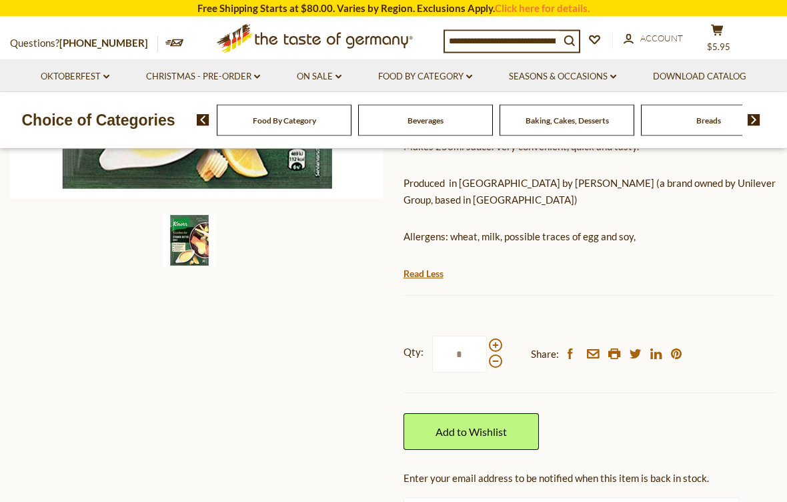
scroll to position [402, 0]
click at [489, 425] on link "Add to Wishlist" at bounding box center [471, 431] width 135 height 37
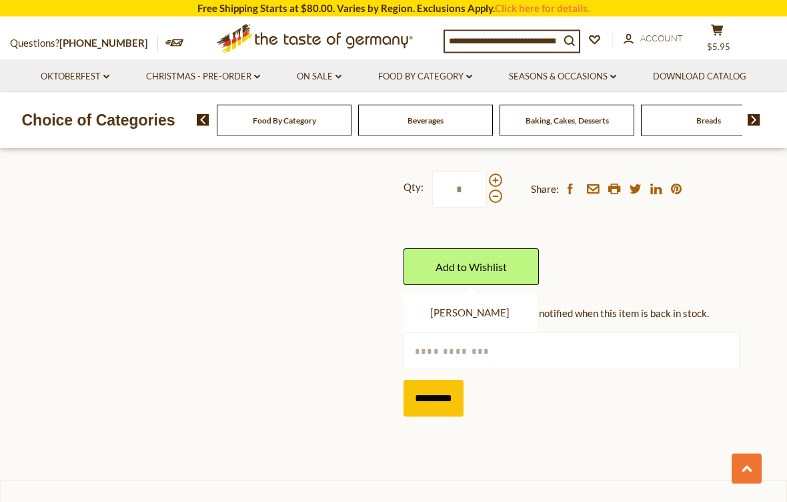
scroll to position [567, 0]
click at [446, 380] on input "*********" at bounding box center [434, 398] width 60 height 37
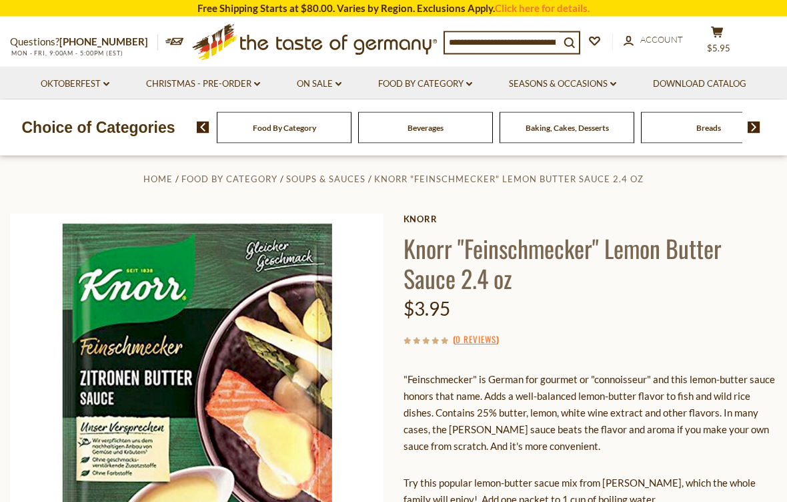
scroll to position [0, 0]
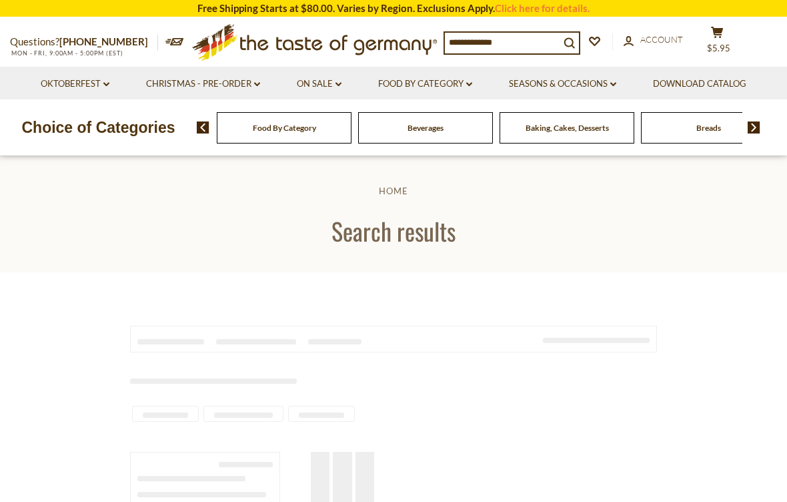
type input "**********"
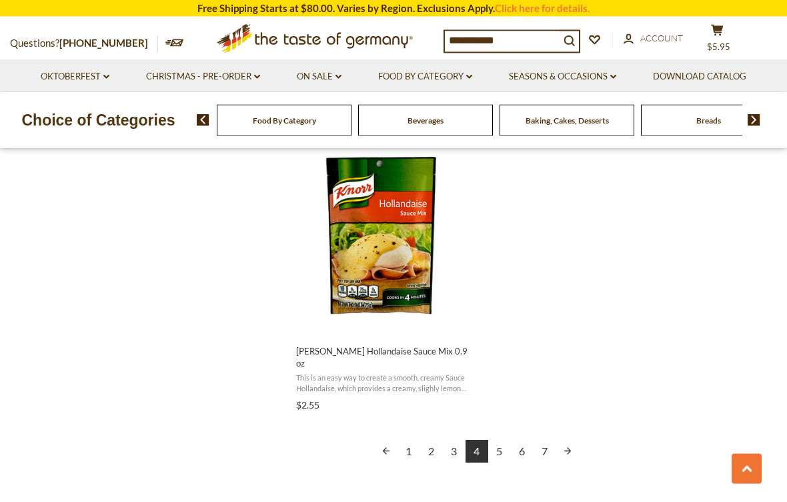
scroll to position [2317, 0]
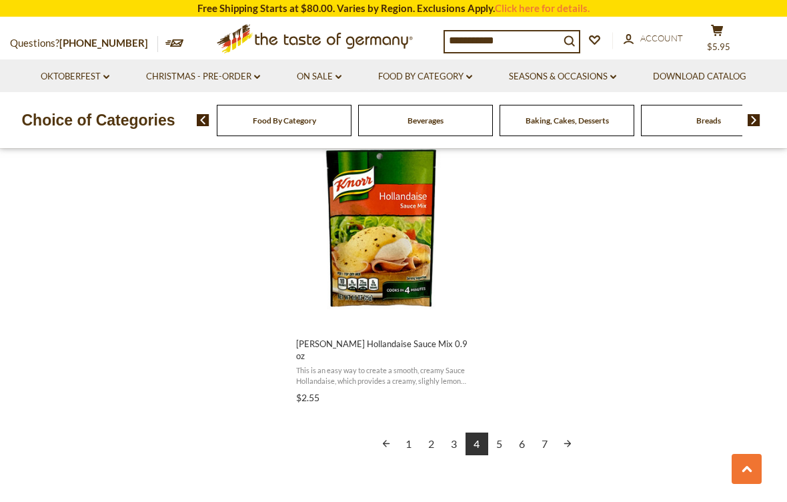
click at [500, 432] on link "5" at bounding box center [499, 443] width 23 height 23
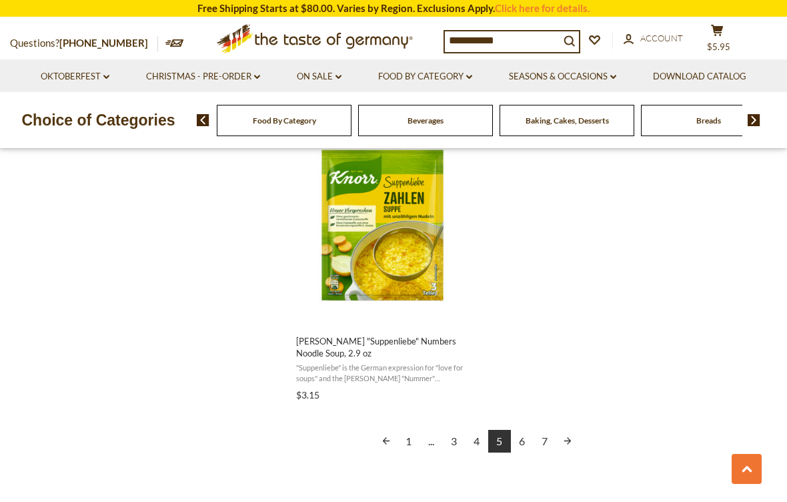
scroll to position [2330, 0]
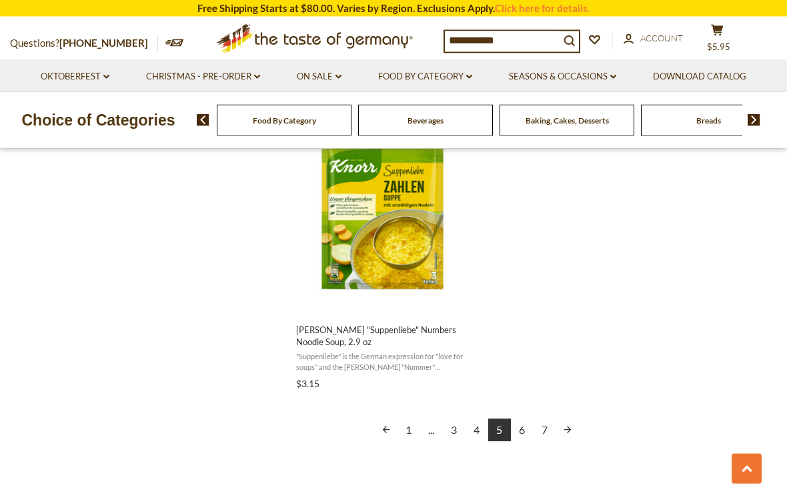
click at [529, 424] on link "6" at bounding box center [522, 430] width 23 height 23
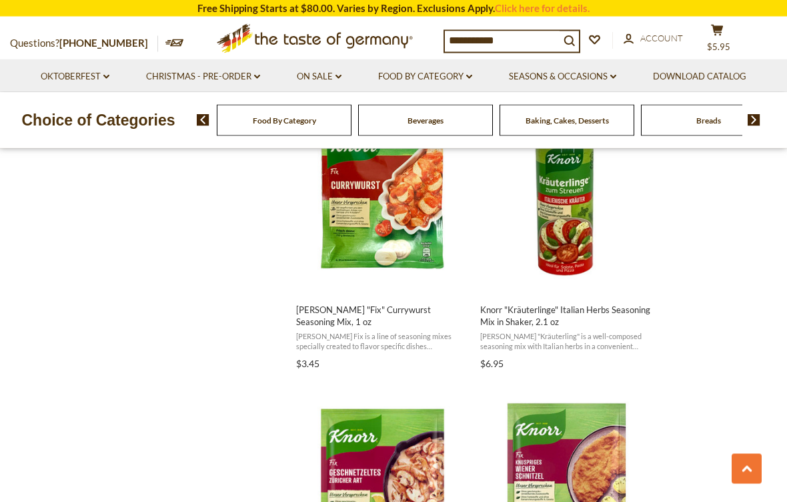
scroll to position [1190, 0]
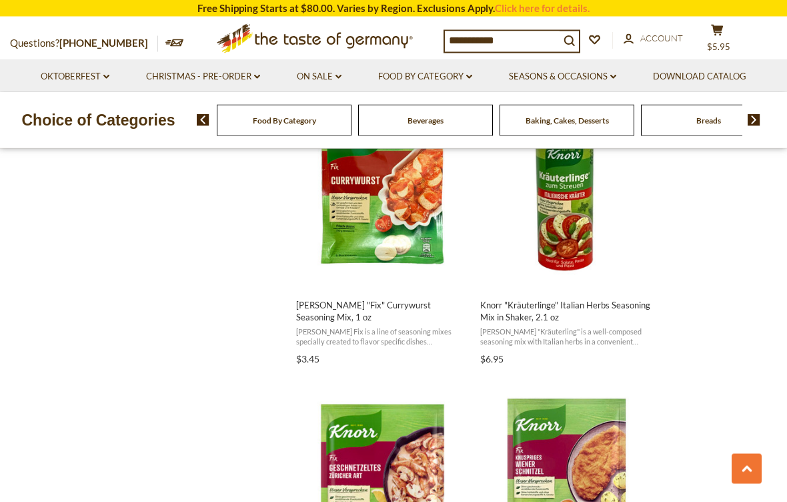
click at [713, 201] on section "Products 93 Pages 1 Showing 93 results for " knorr sauce " Relevance Relevance …" at bounding box center [393, 369] width 787 height 2575
click at [595, 276] on button "View product" at bounding box center [565, 274] width 175 height 29
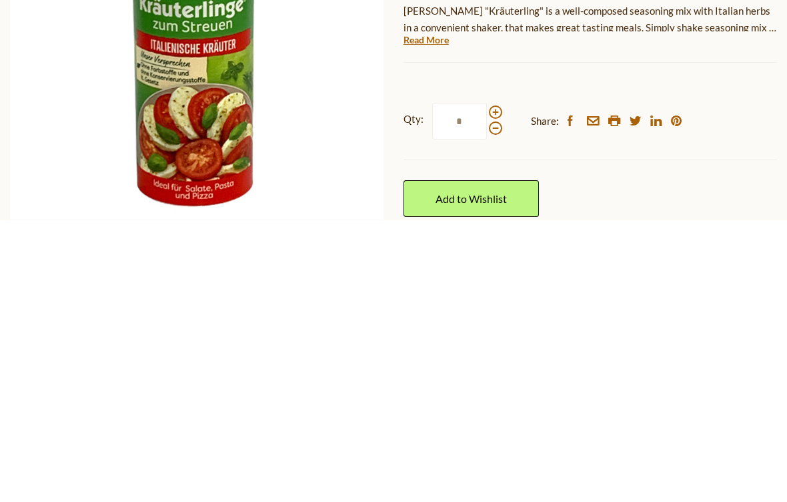
click at [516, 462] on link "Add to Wishlist" at bounding box center [471, 480] width 135 height 37
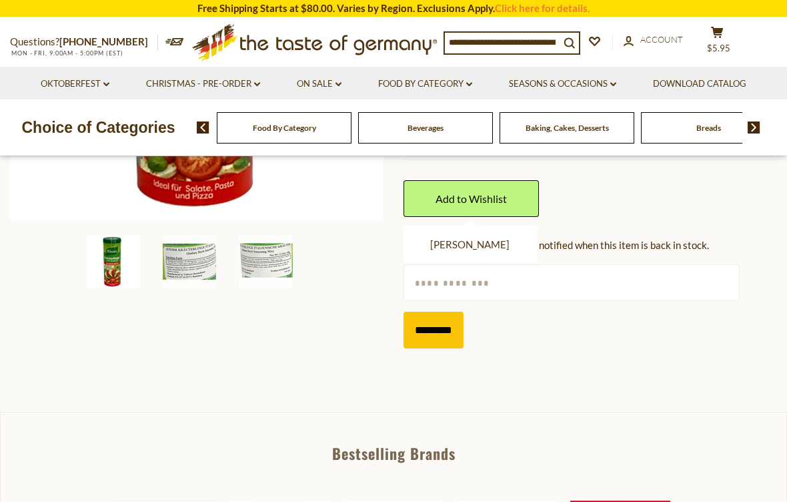
click at [458, 332] on input "*********" at bounding box center [434, 330] width 60 height 37
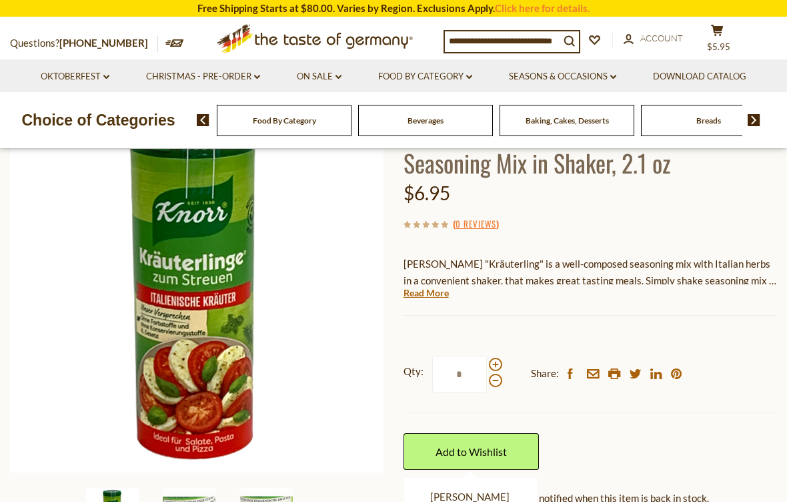
scroll to position [114, 0]
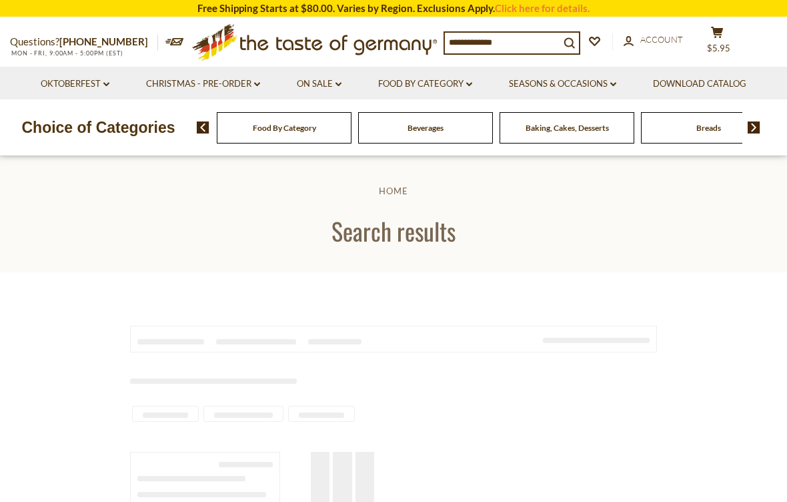
type input "**********"
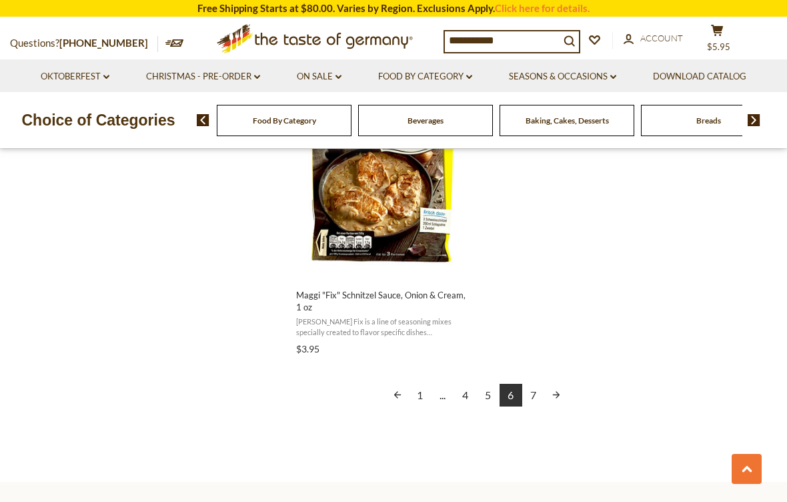
scroll to position [2379, 0]
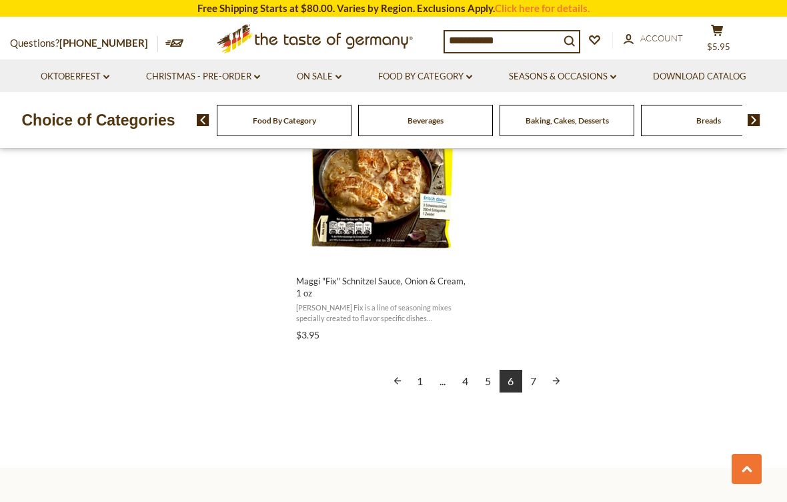
click at [535, 378] on link "7" at bounding box center [533, 381] width 23 height 23
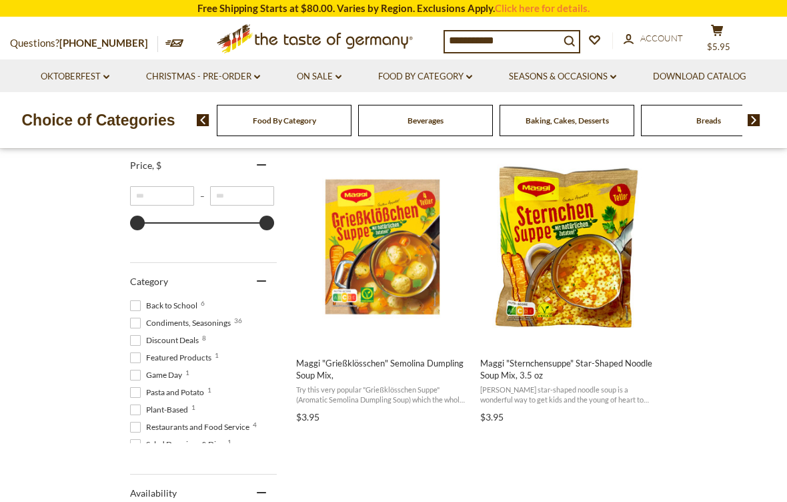
scroll to position [251, 0]
click at [711, 33] on icon "cart" at bounding box center [717, 30] width 13 height 11
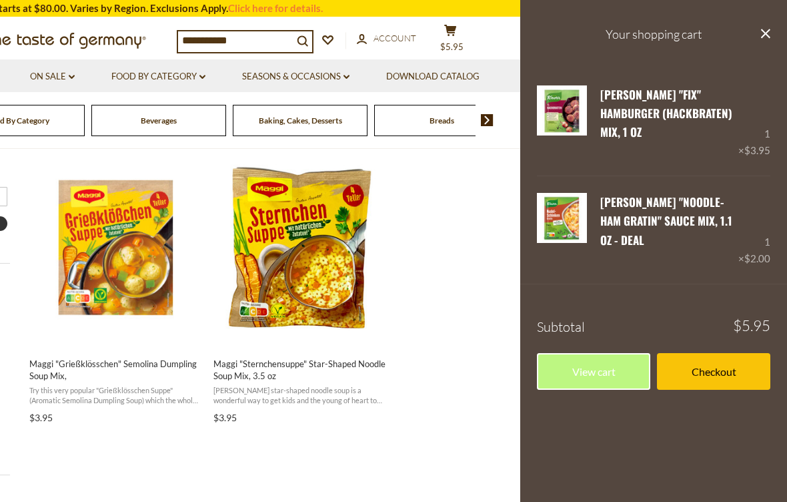
click at [586, 353] on link "View cart" at bounding box center [593, 371] width 113 height 37
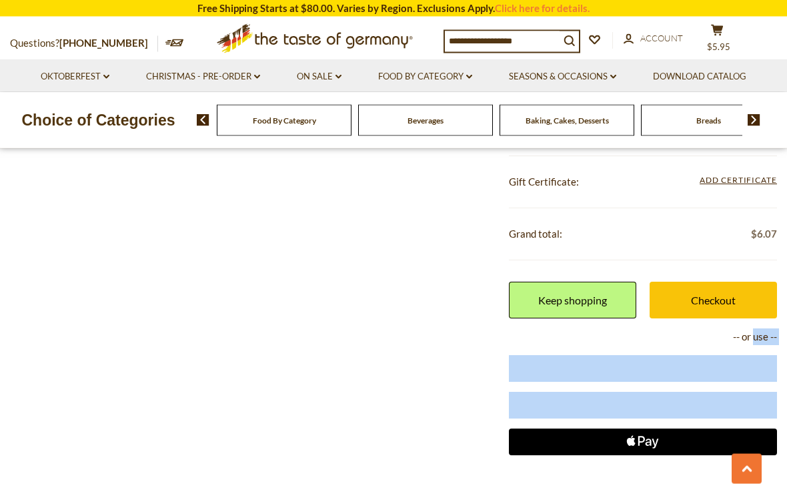
scroll to position [528, 0]
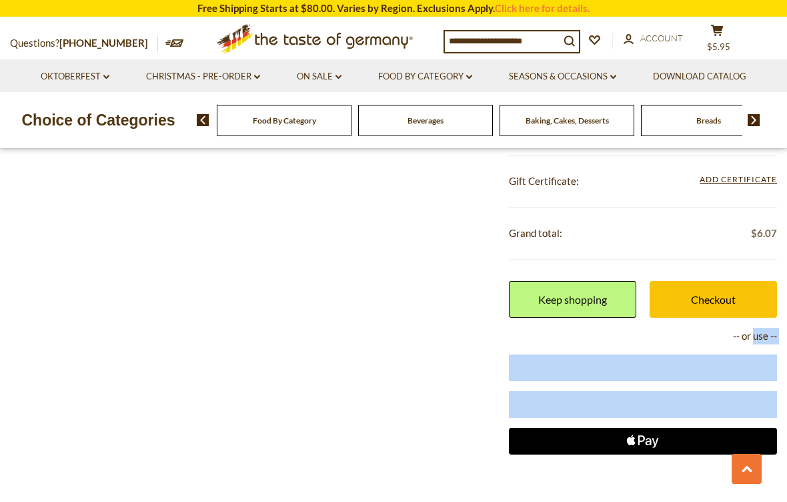
click at [726, 288] on link "Checkout" at bounding box center [713, 299] width 127 height 37
